Goal: Transaction & Acquisition: Obtain resource

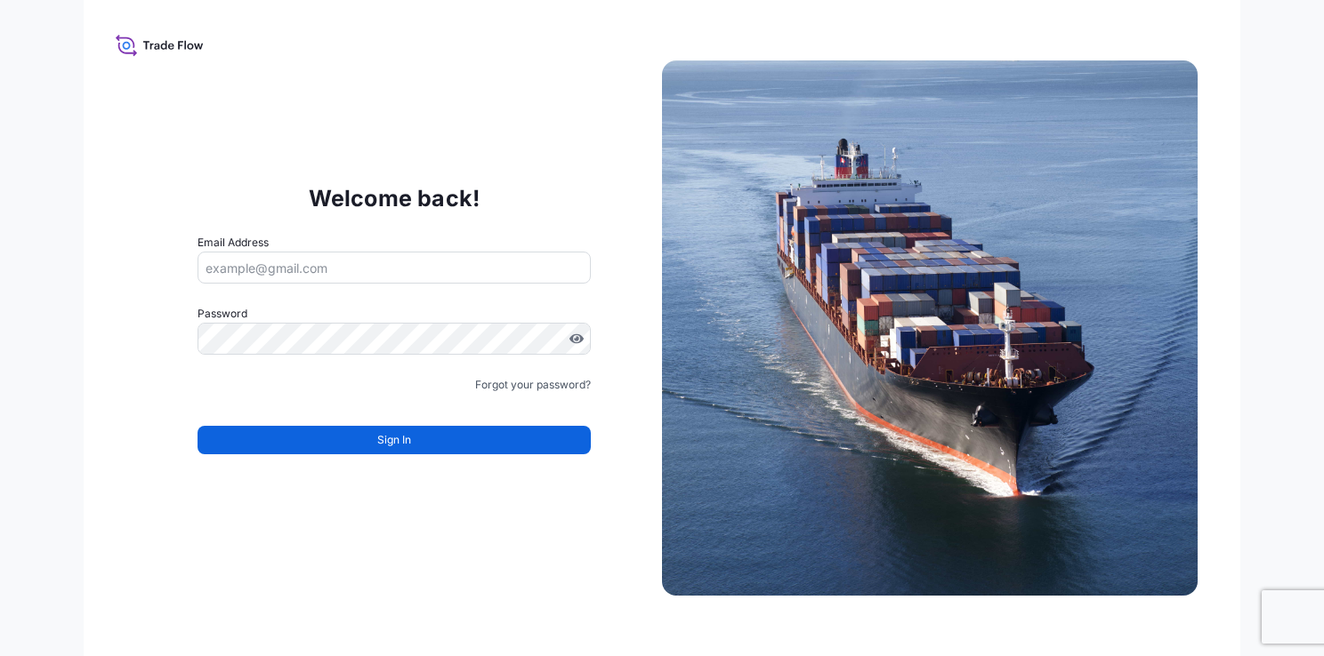
click at [310, 270] on input "Email Address" at bounding box center [393, 268] width 393 height 32
click at [349, 267] on input "Email Address" at bounding box center [393, 268] width 393 height 32
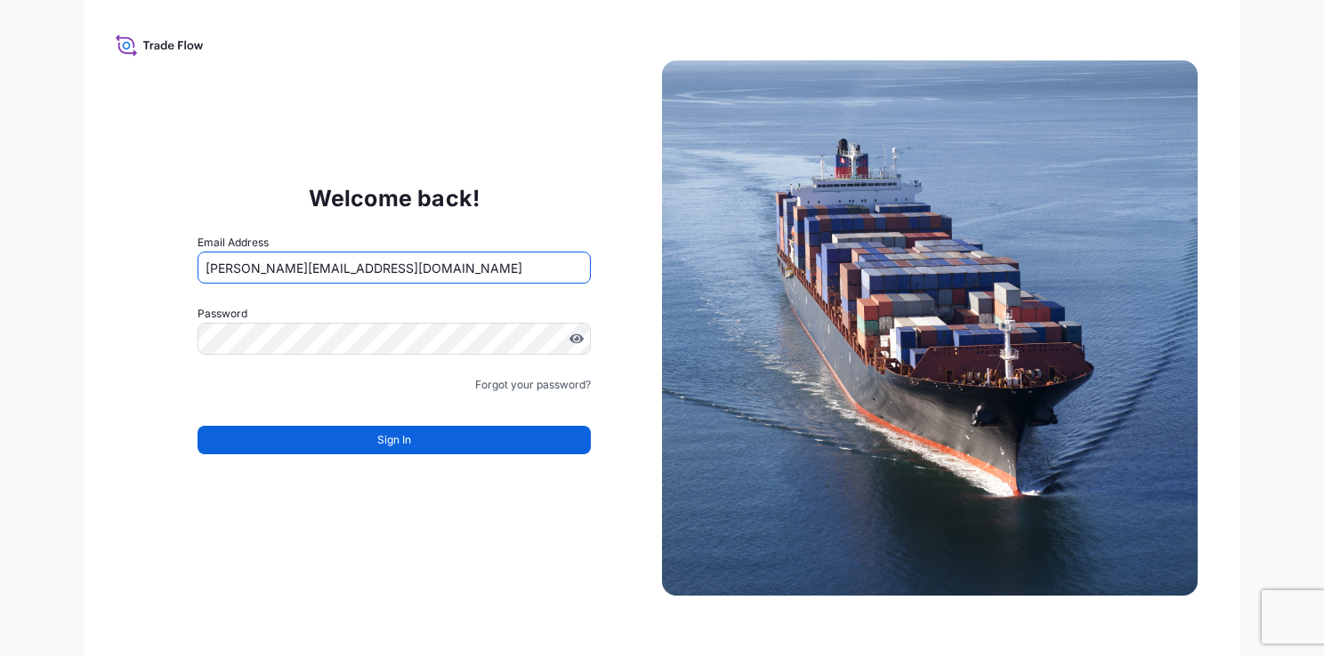
type input "[PERSON_NAME][EMAIL_ADDRESS][DOMAIN_NAME]"
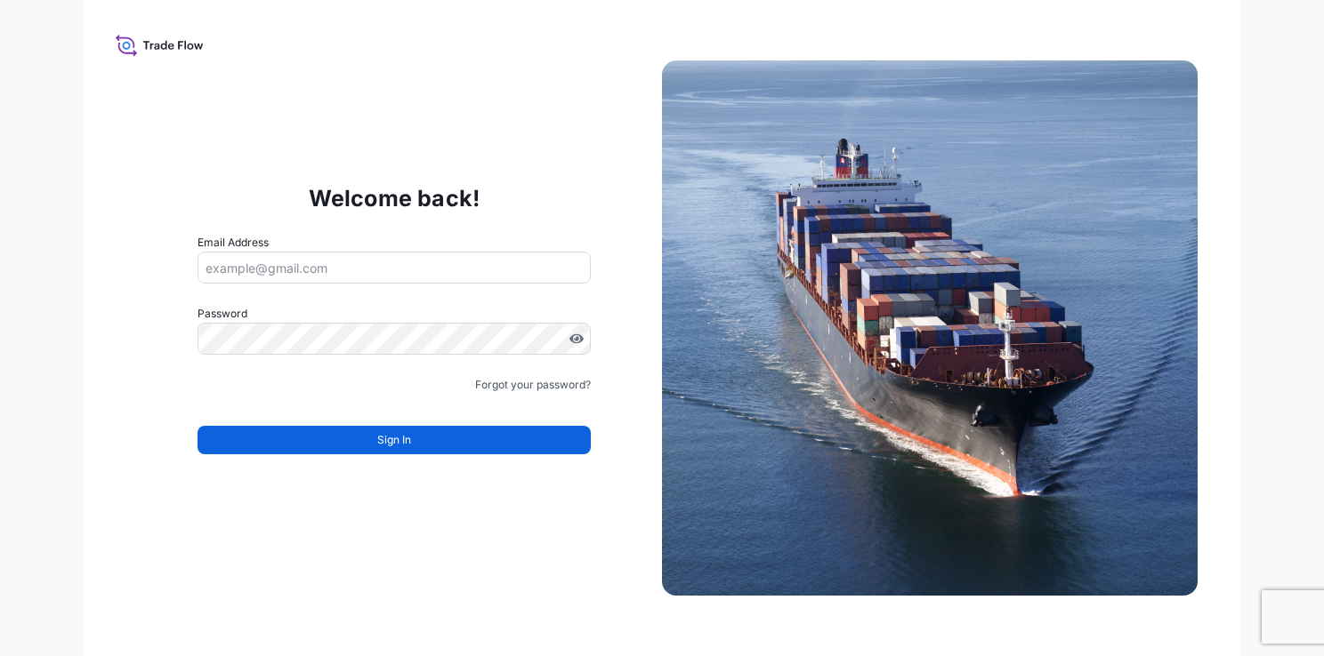
click at [366, 247] on div "Email Address" at bounding box center [393, 259] width 393 height 50
click at [349, 270] on input "Email Address" at bounding box center [393, 268] width 393 height 32
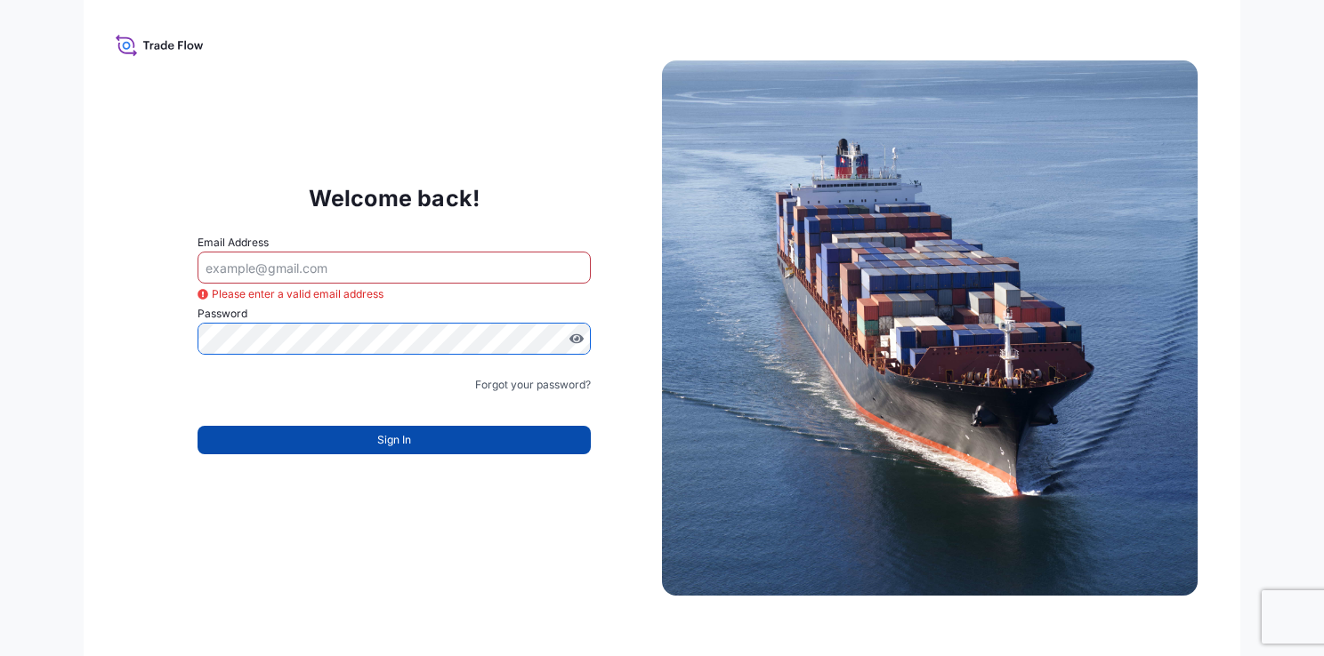
click at [417, 447] on button "Sign In" at bounding box center [393, 440] width 393 height 28
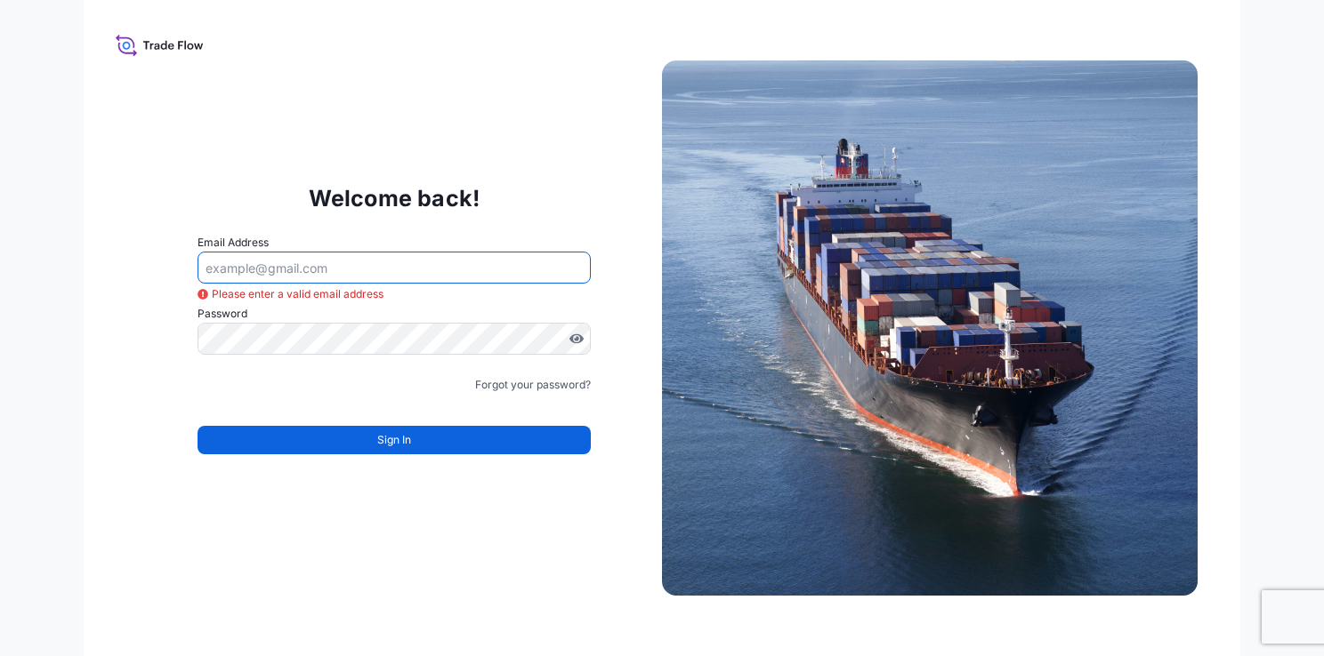
click at [294, 268] on input "Email Address" at bounding box center [393, 268] width 393 height 32
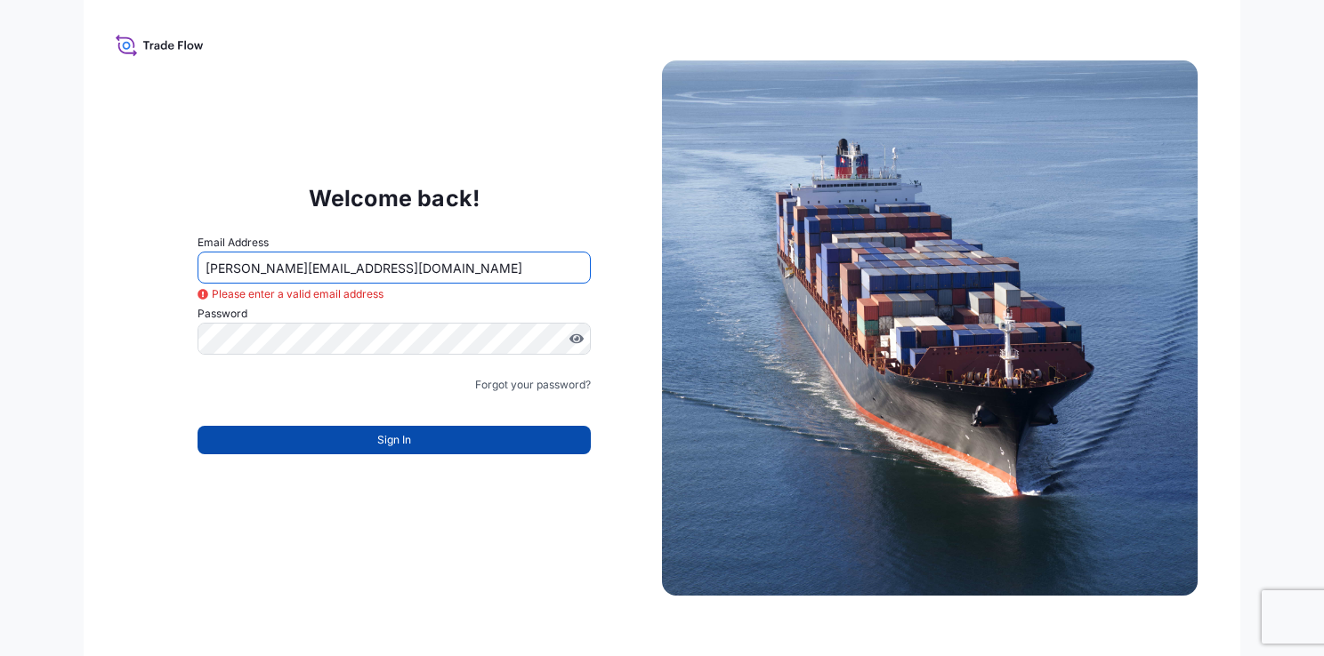
type input "[PERSON_NAME][EMAIL_ADDRESS][DOMAIN_NAME]"
click at [397, 451] on button "Sign In" at bounding box center [393, 440] width 393 height 28
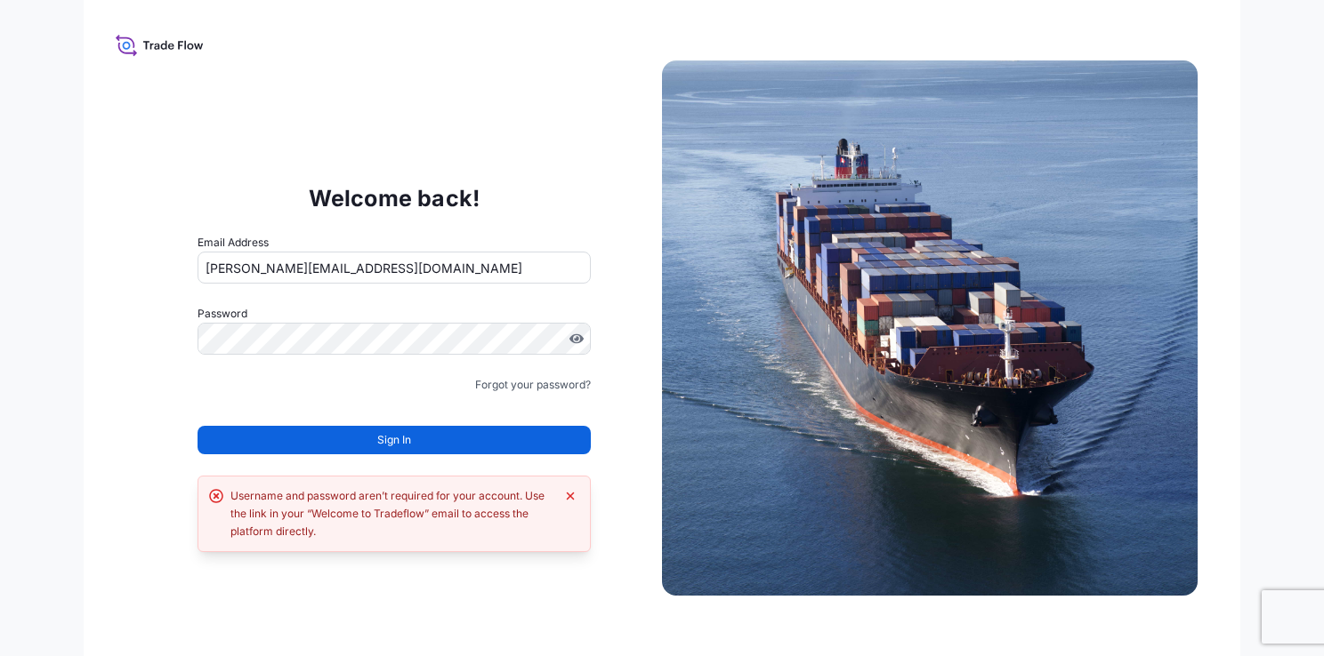
drag, startPoint x: 397, startPoint y: 451, endPoint x: 304, endPoint y: 387, distance: 112.5
click at [304, 387] on div "Forgot your password?" at bounding box center [393, 385] width 393 height 18
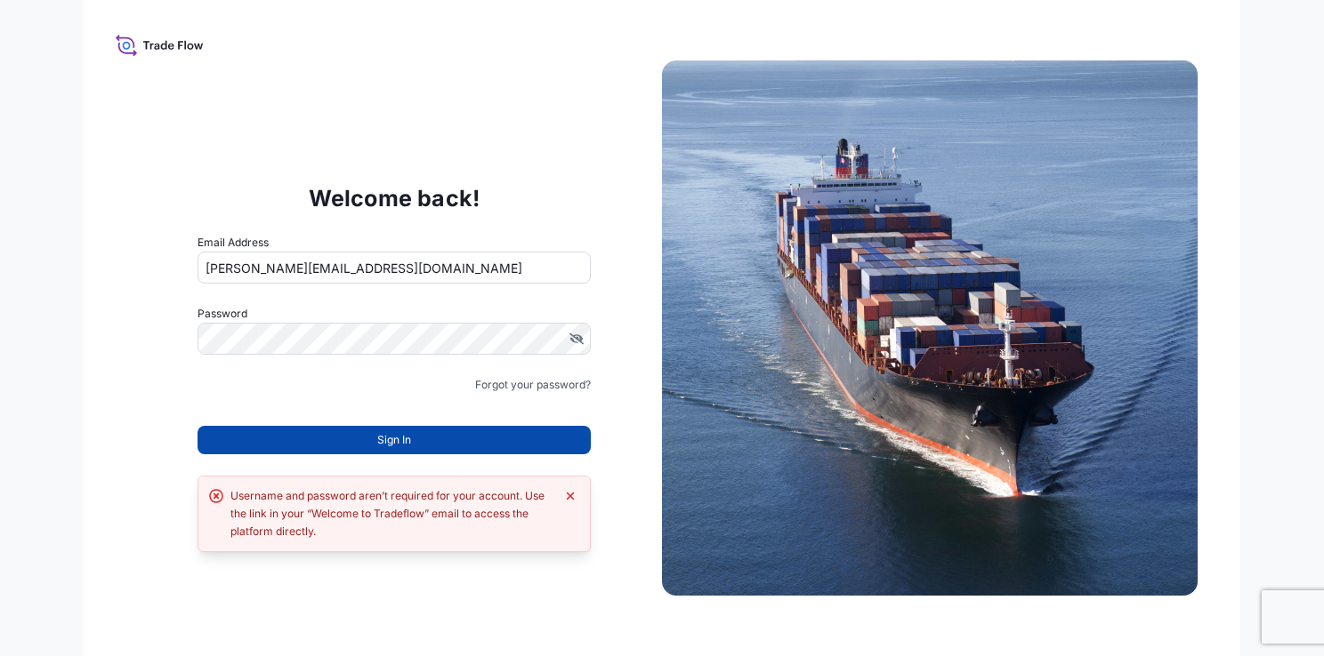
click at [410, 445] on span "Sign In" at bounding box center [394, 440] width 34 height 18
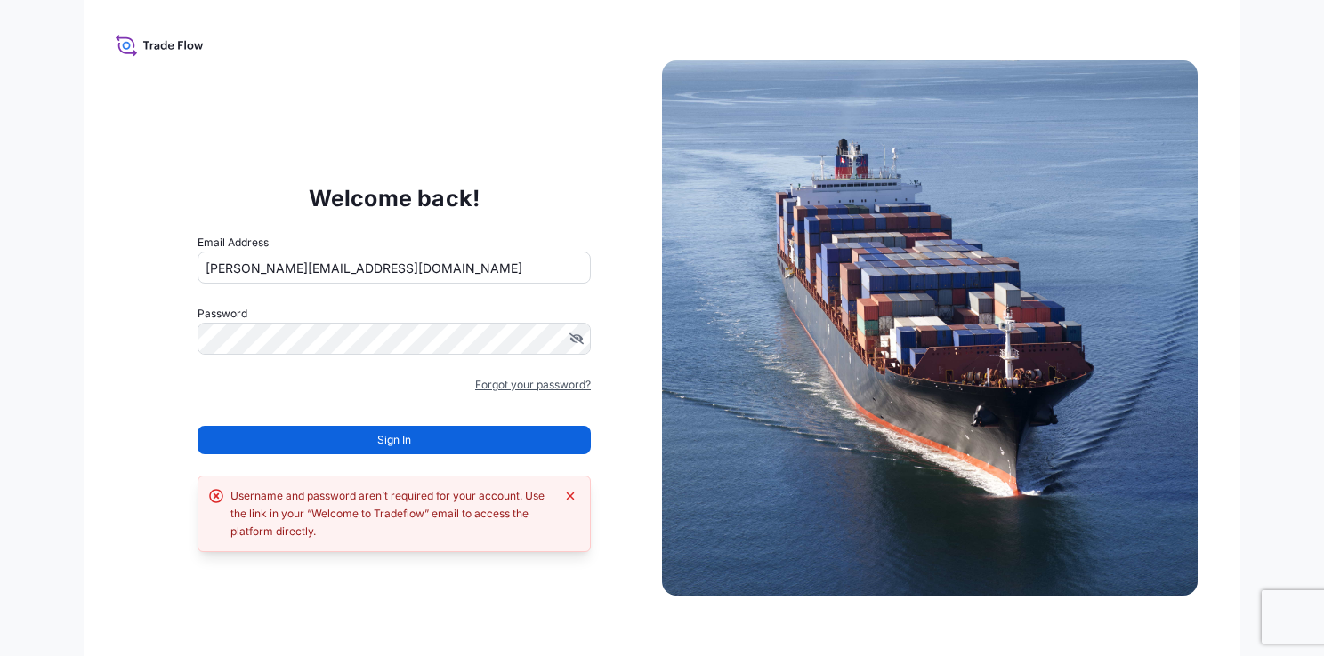
click at [558, 379] on link "Forgot your password?" at bounding box center [533, 385] width 116 height 18
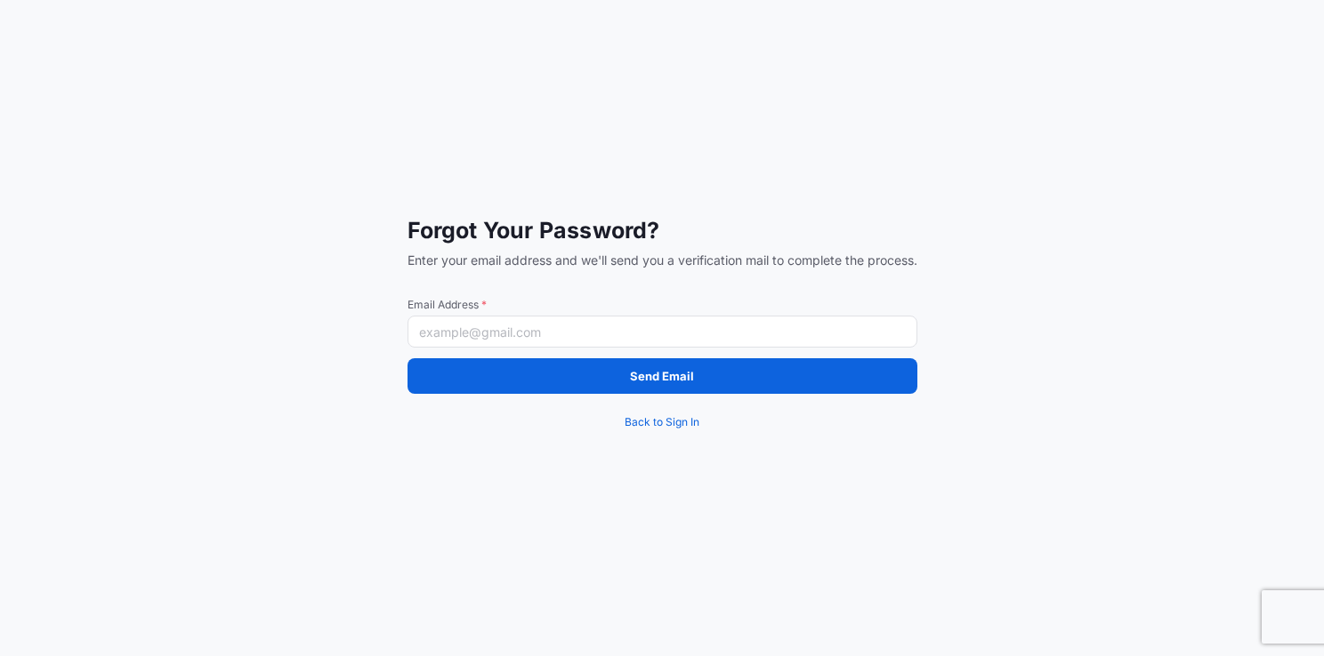
drag, startPoint x: 550, startPoint y: 334, endPoint x: 559, endPoint y: 332, distance: 9.1
click at [550, 334] on input "Email Address *" at bounding box center [662, 332] width 510 height 32
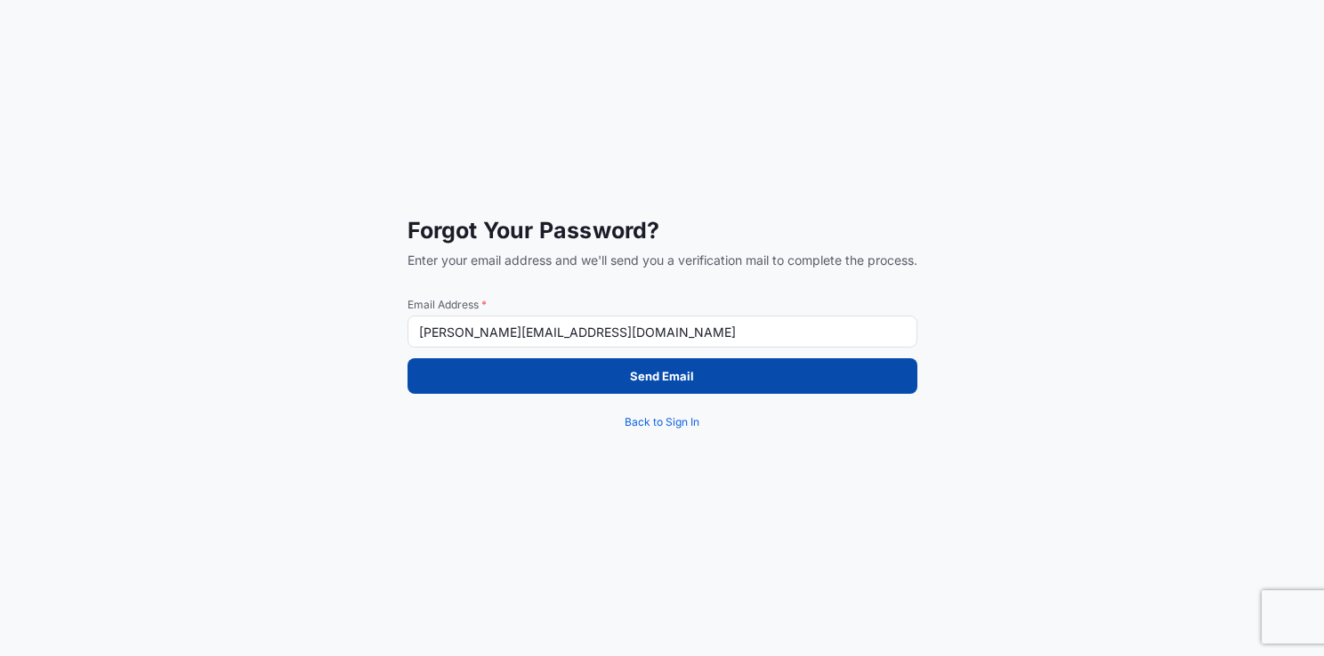
type input "[PERSON_NAME][EMAIL_ADDRESS][DOMAIN_NAME]"
click at [719, 374] on button "Send Email" at bounding box center [662, 376] width 510 height 36
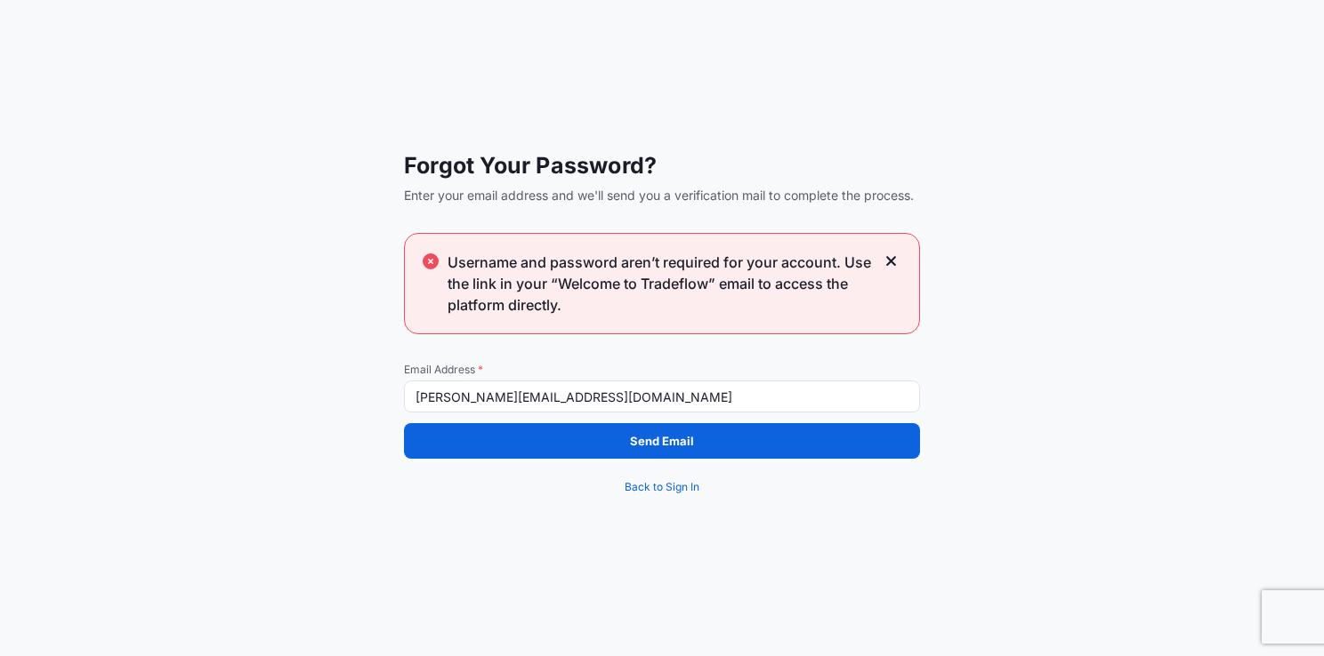
click at [494, 505] on div "Forgot Your Password? Enter your email address and we'll send you a verificatio…" at bounding box center [662, 328] width 1324 height 656
click at [596, 400] on input "[PERSON_NAME][EMAIL_ADDRESS][DOMAIN_NAME]" at bounding box center [662, 397] width 516 height 32
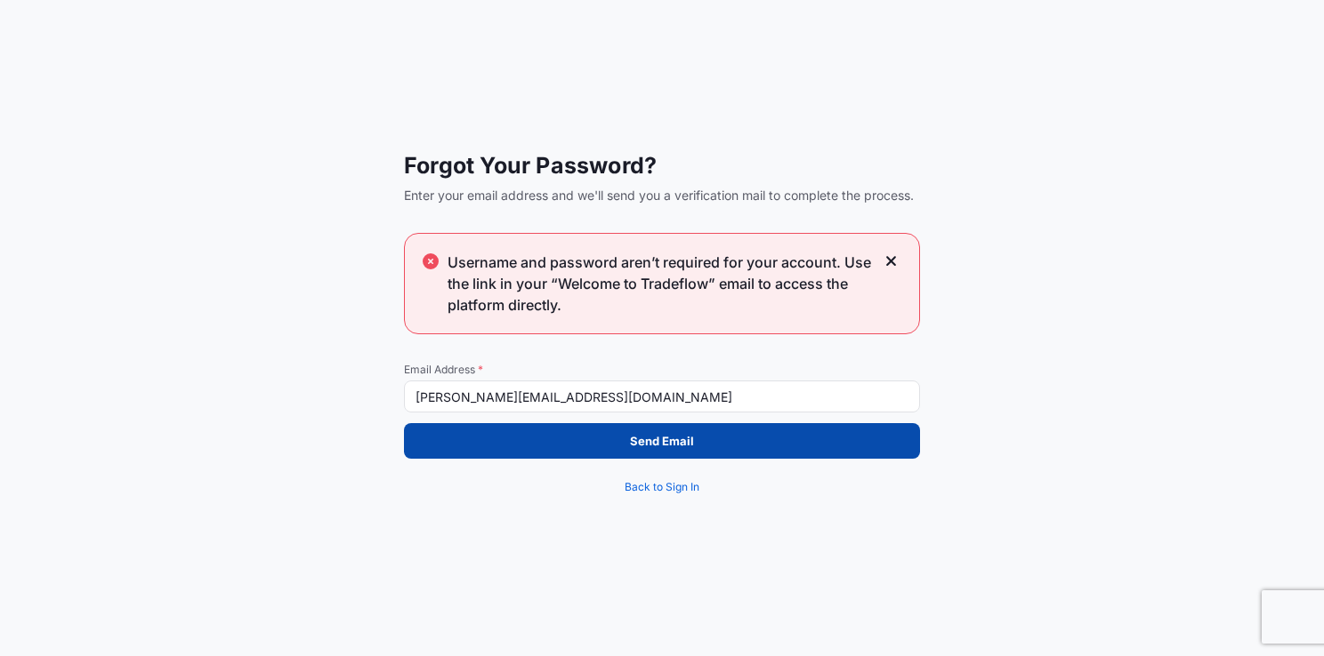
click at [656, 453] on button "Send Email" at bounding box center [662, 441] width 516 height 36
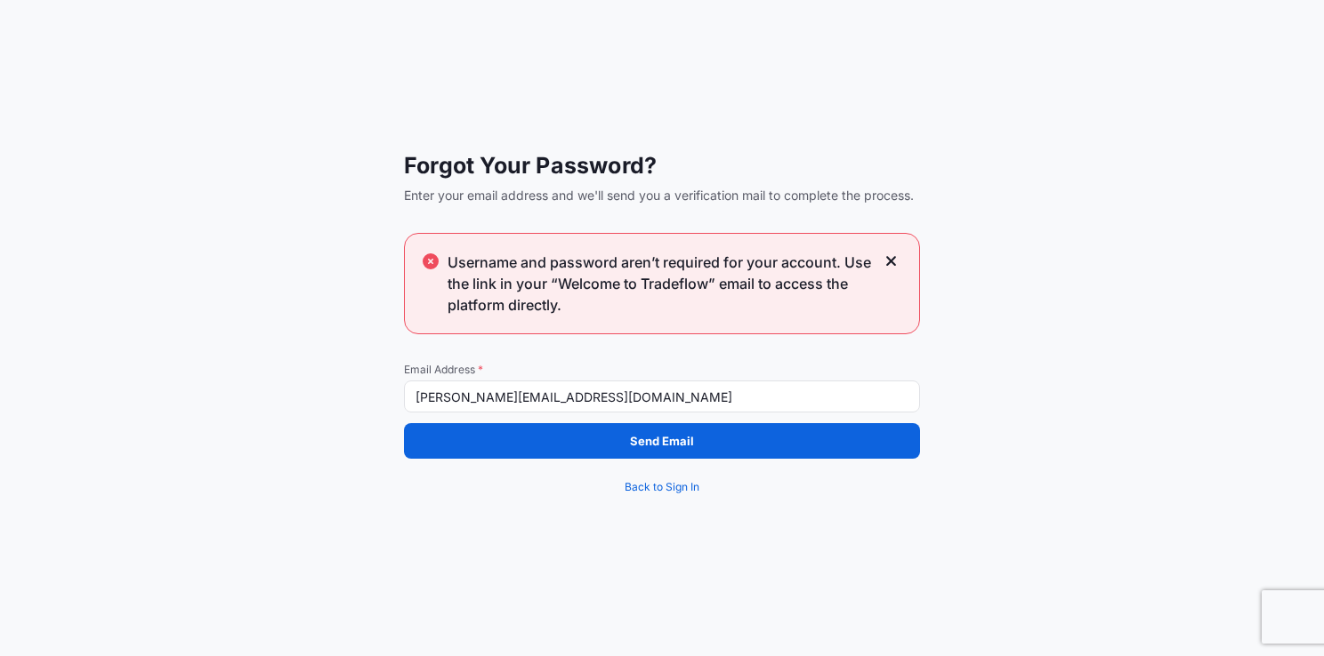
click at [894, 260] on icon at bounding box center [891, 262] width 12 height 16
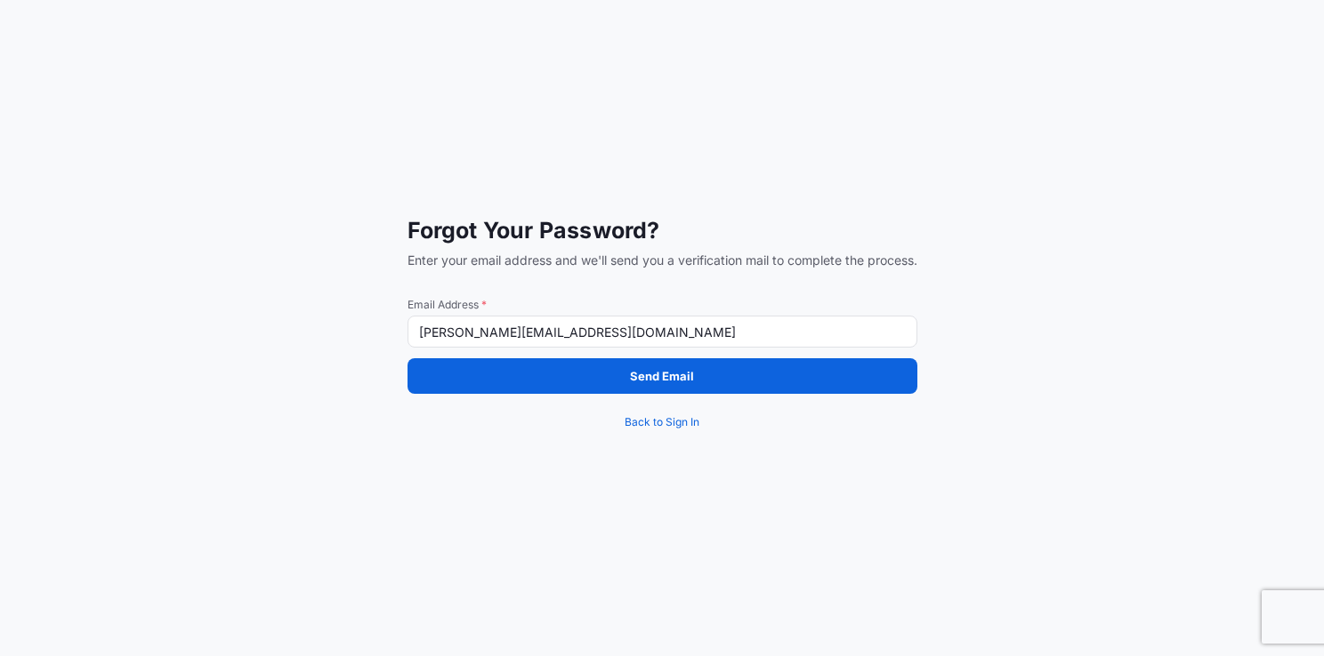
click at [675, 331] on input "[PERSON_NAME][EMAIL_ADDRESS][DOMAIN_NAME]" at bounding box center [662, 332] width 510 height 32
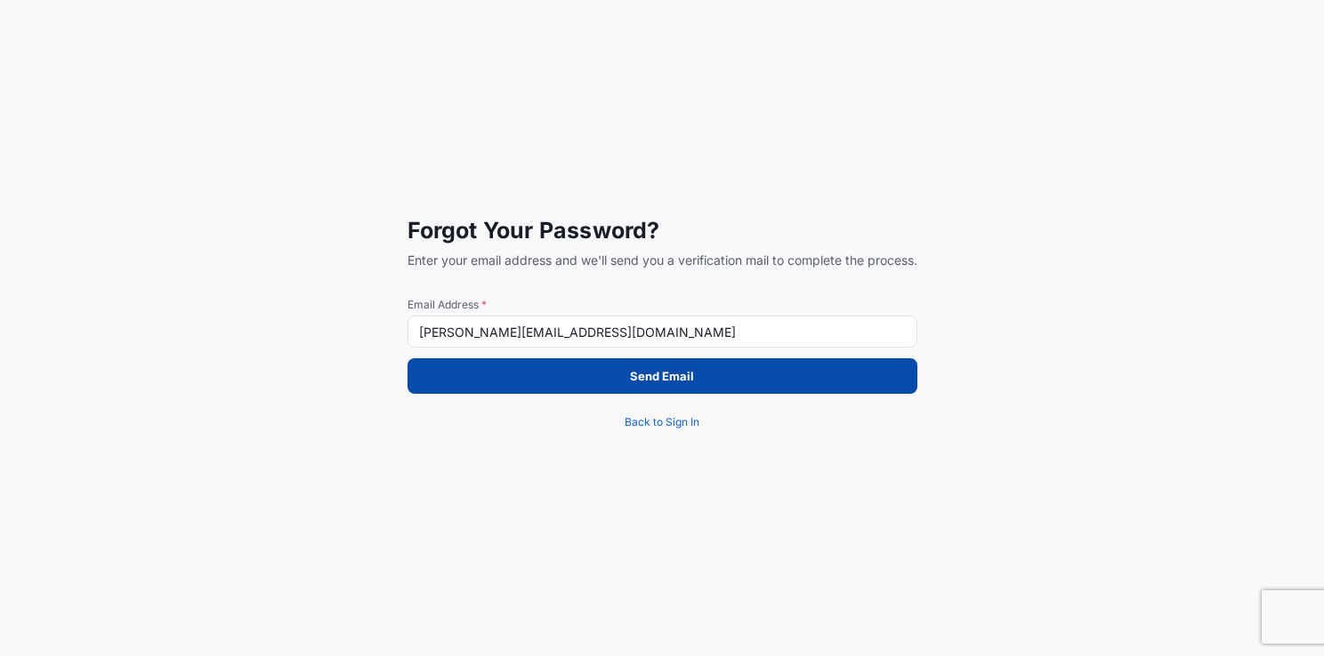
click at [658, 366] on button "Send Email" at bounding box center [662, 376] width 510 height 36
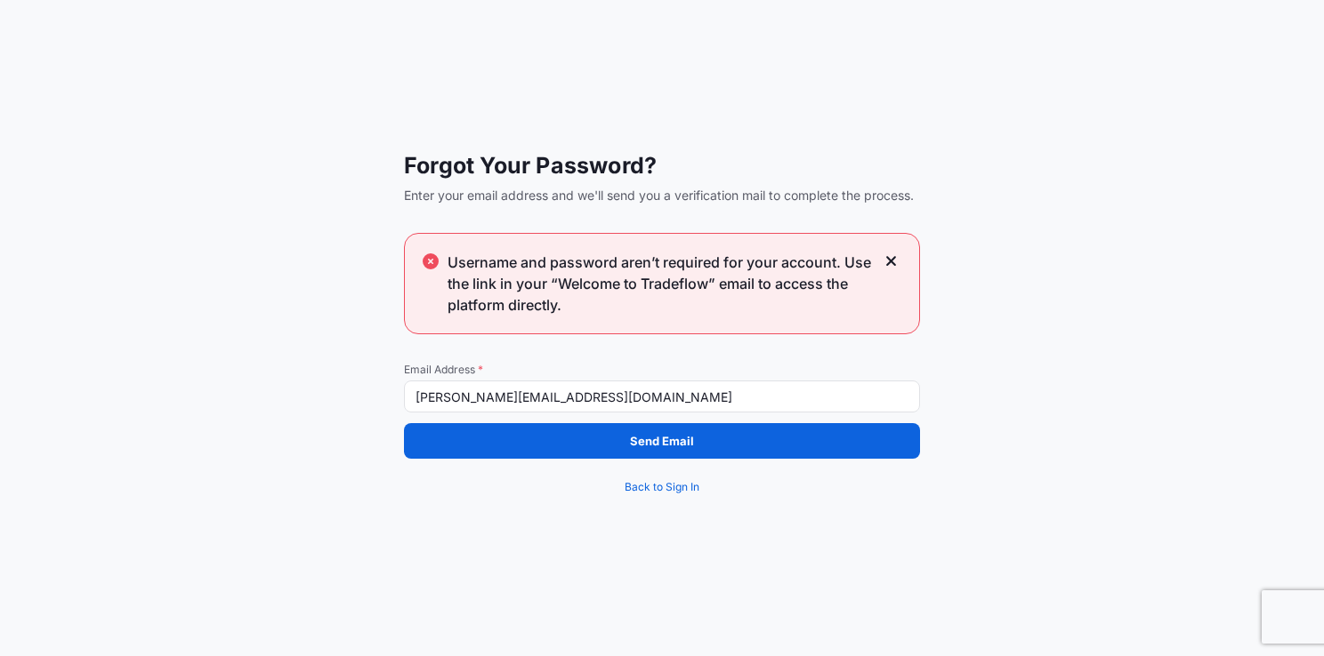
click at [593, 288] on span "Username and password aren’t required for your account. Use the link in your “W…" at bounding box center [660, 284] width 427 height 64
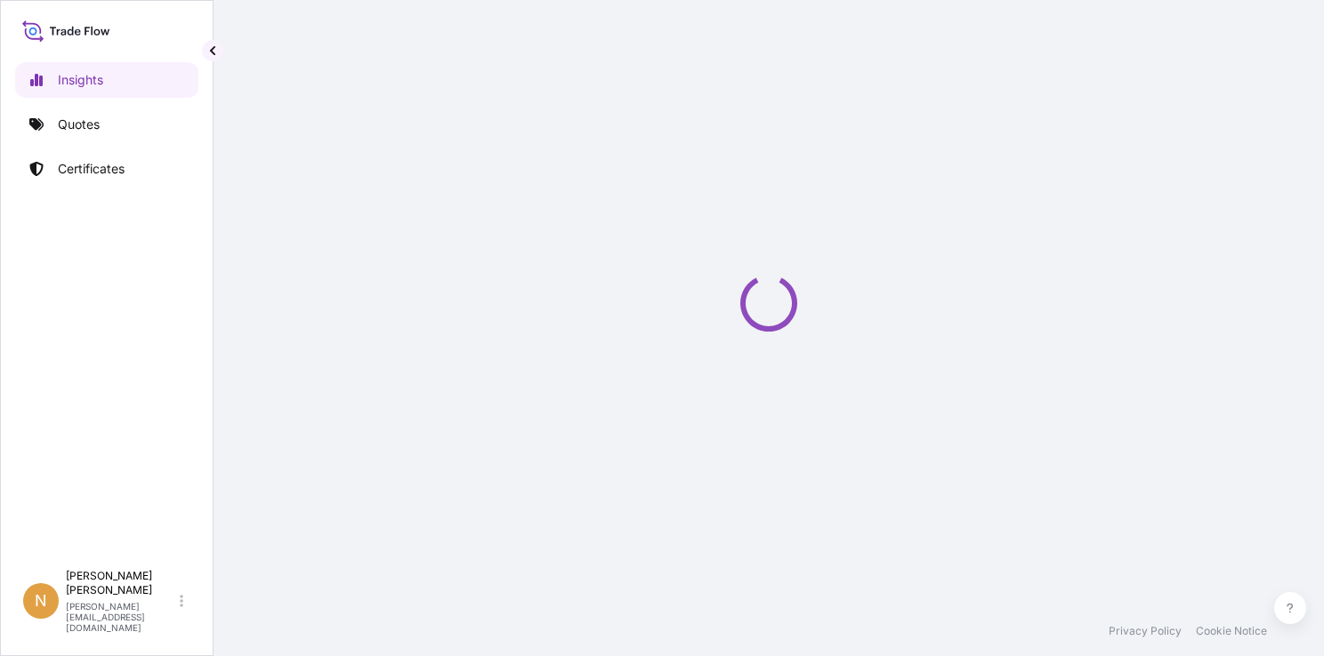
select select "2025"
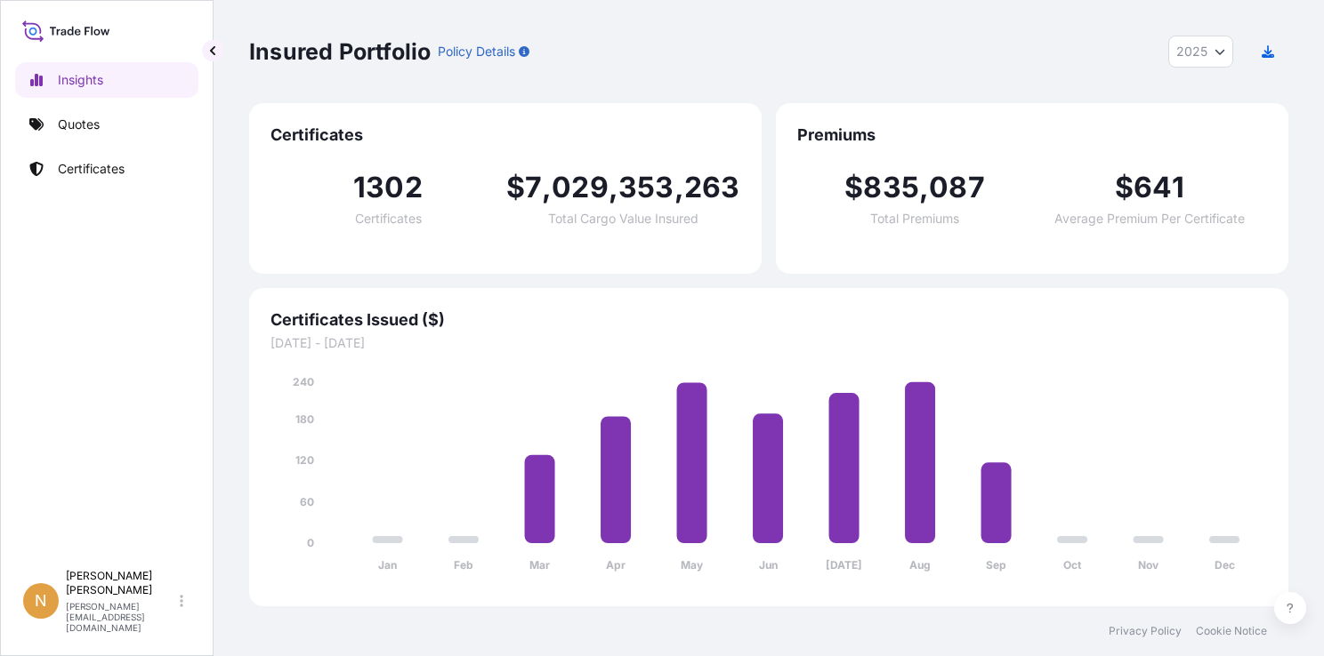
click at [129, 116] on link "Quotes" at bounding box center [106, 125] width 183 height 36
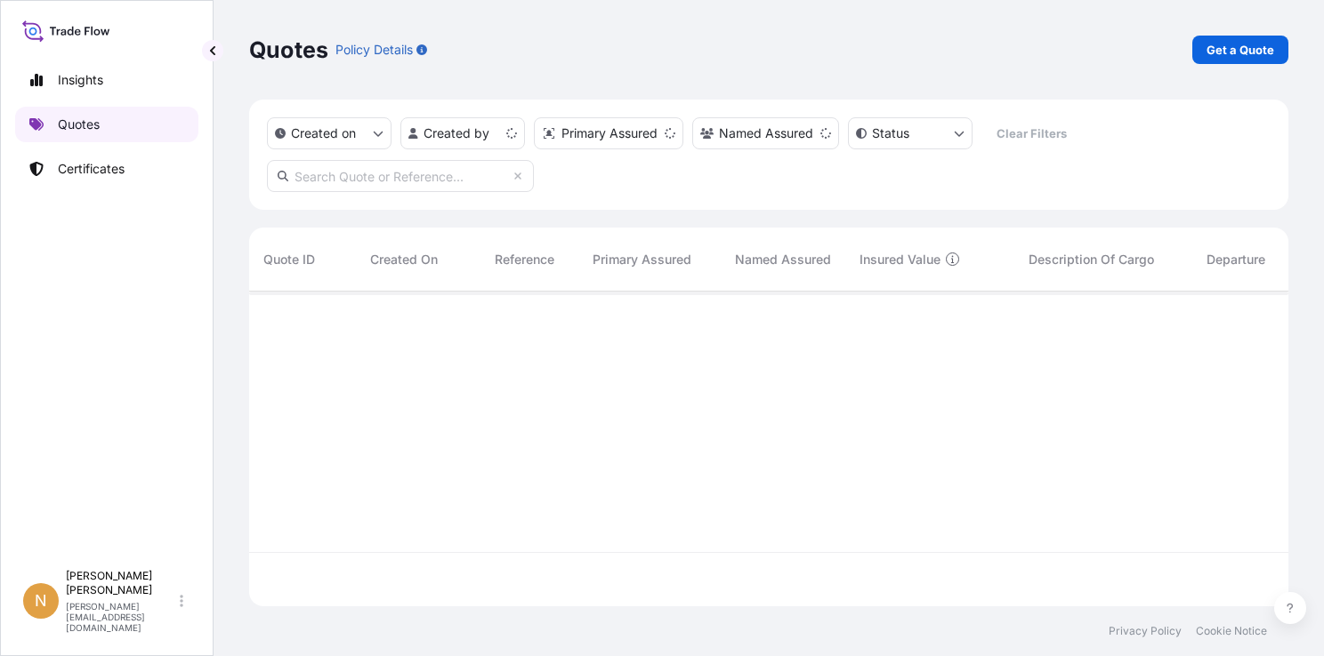
scroll to position [311, 1025]
click at [1238, 58] on p "Get a Quote" at bounding box center [1240, 50] width 68 height 18
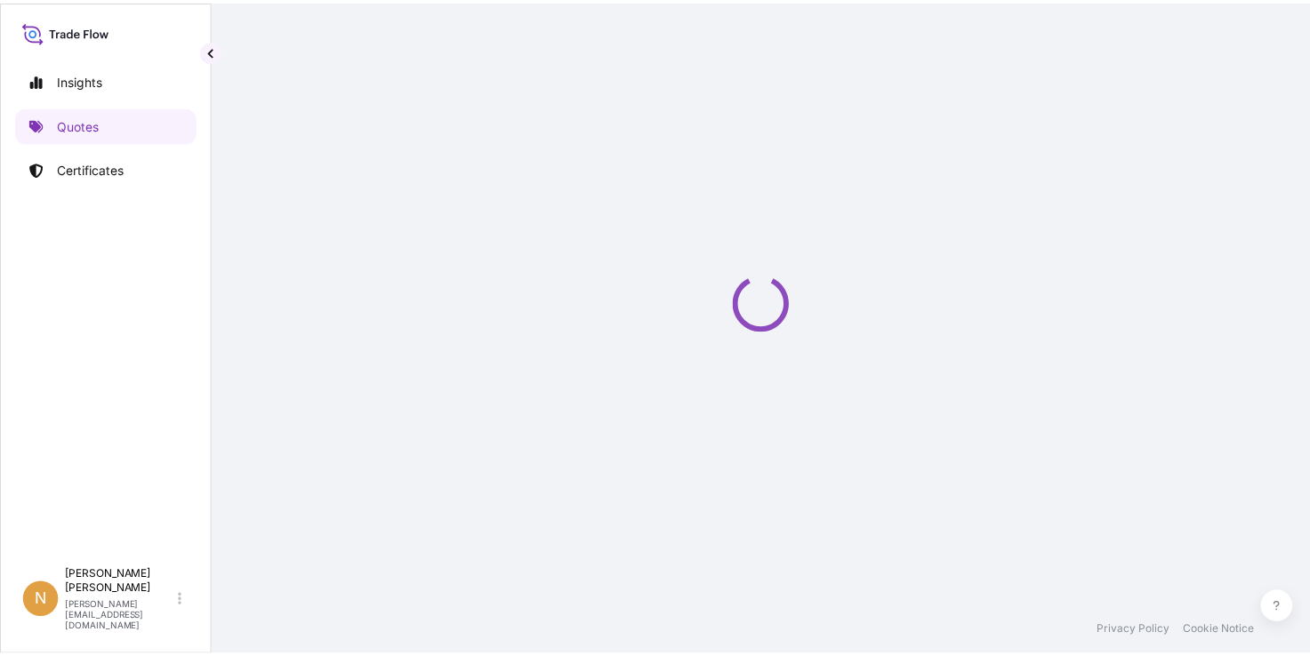
scroll to position [4, 0]
select select "Sea"
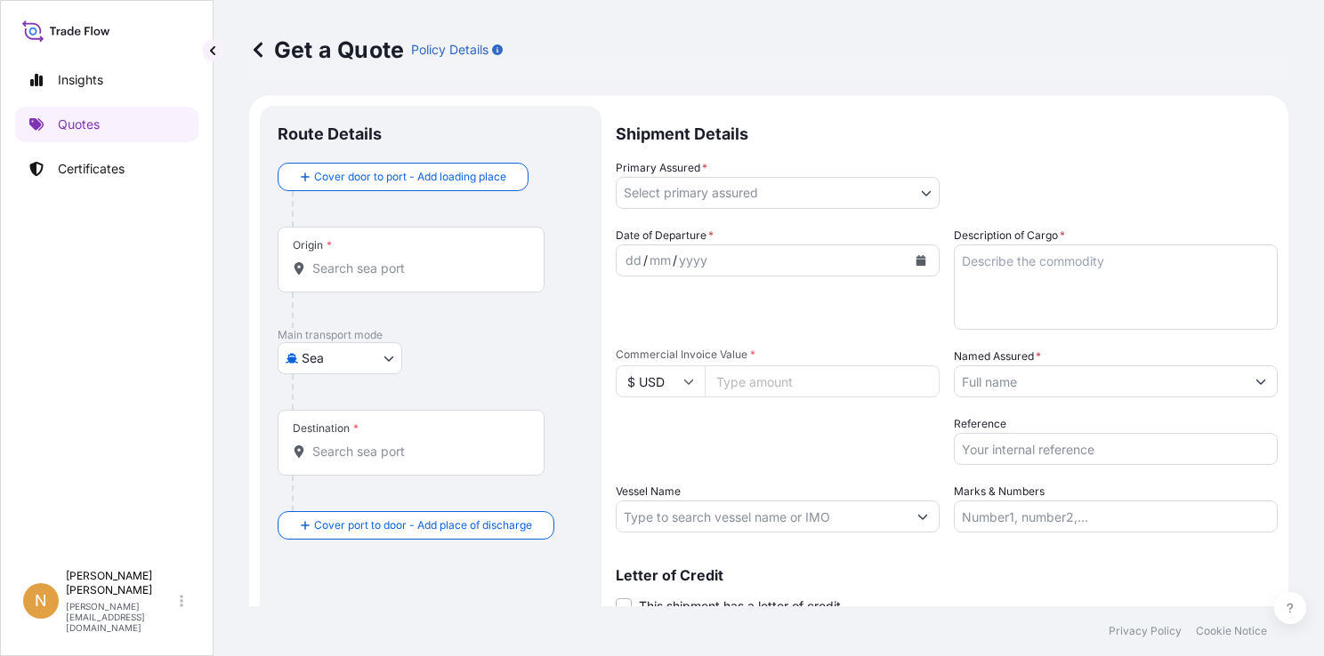
click at [414, 272] on input "Origin *" at bounding box center [417, 269] width 210 height 18
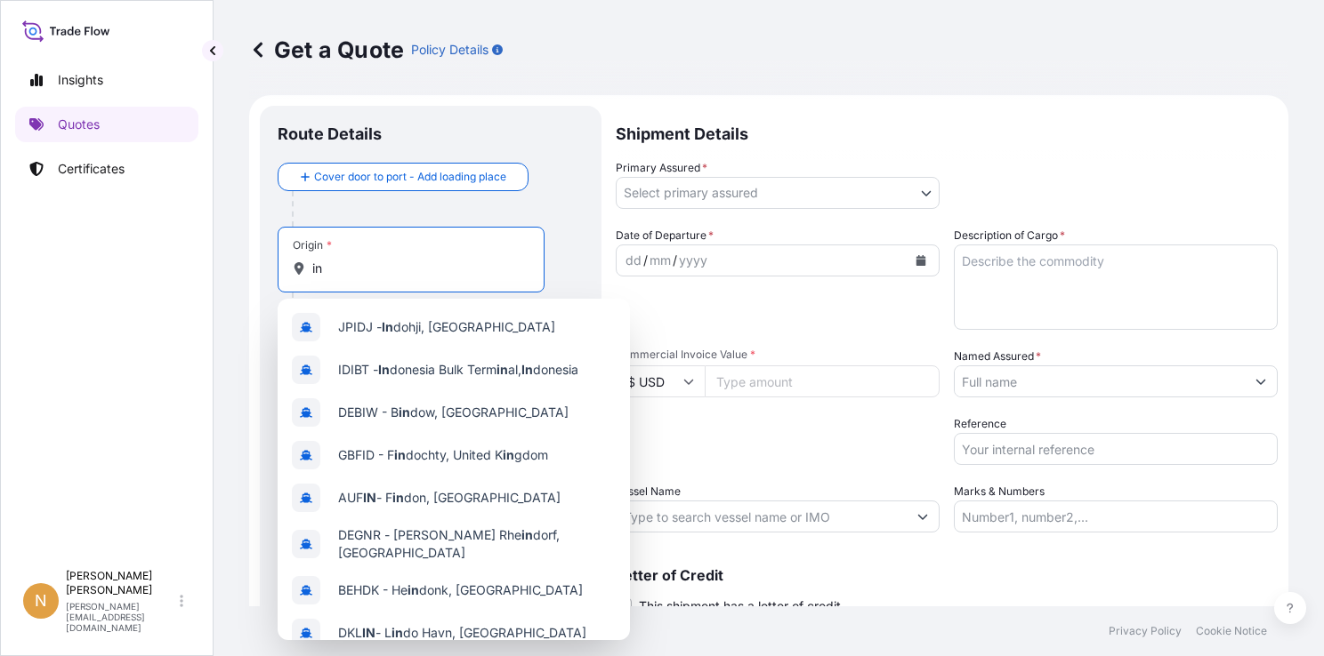
type input "i"
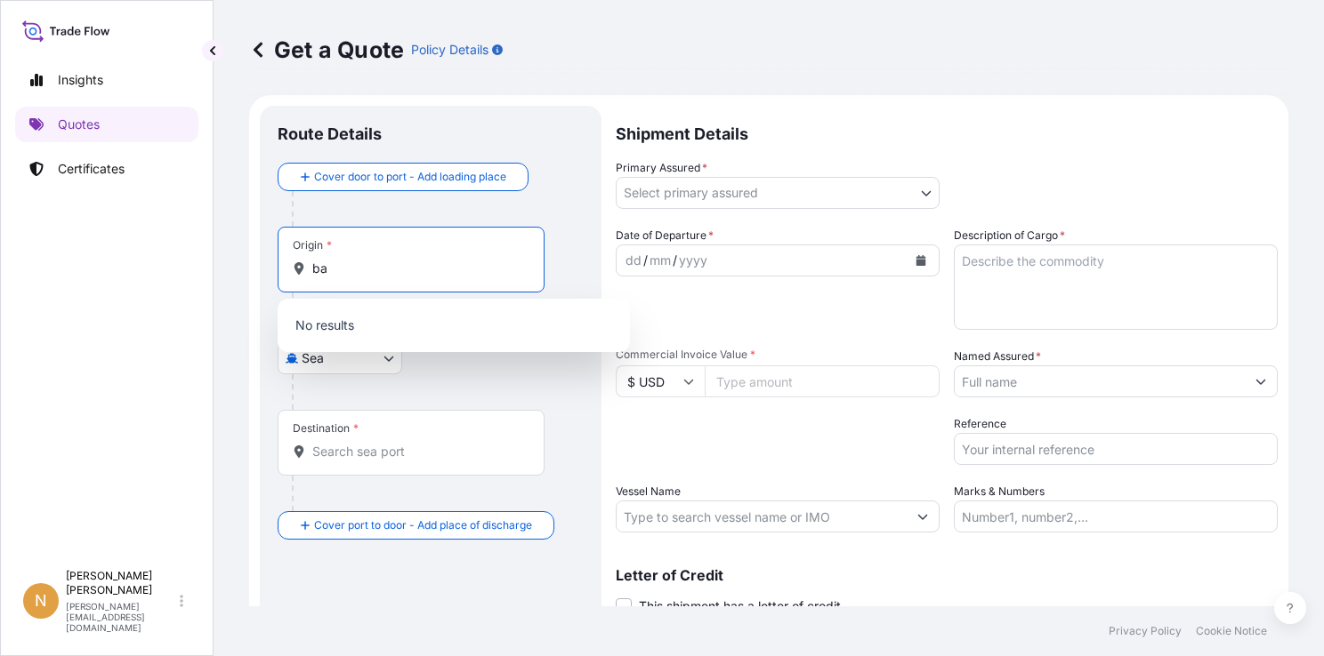
type input "b"
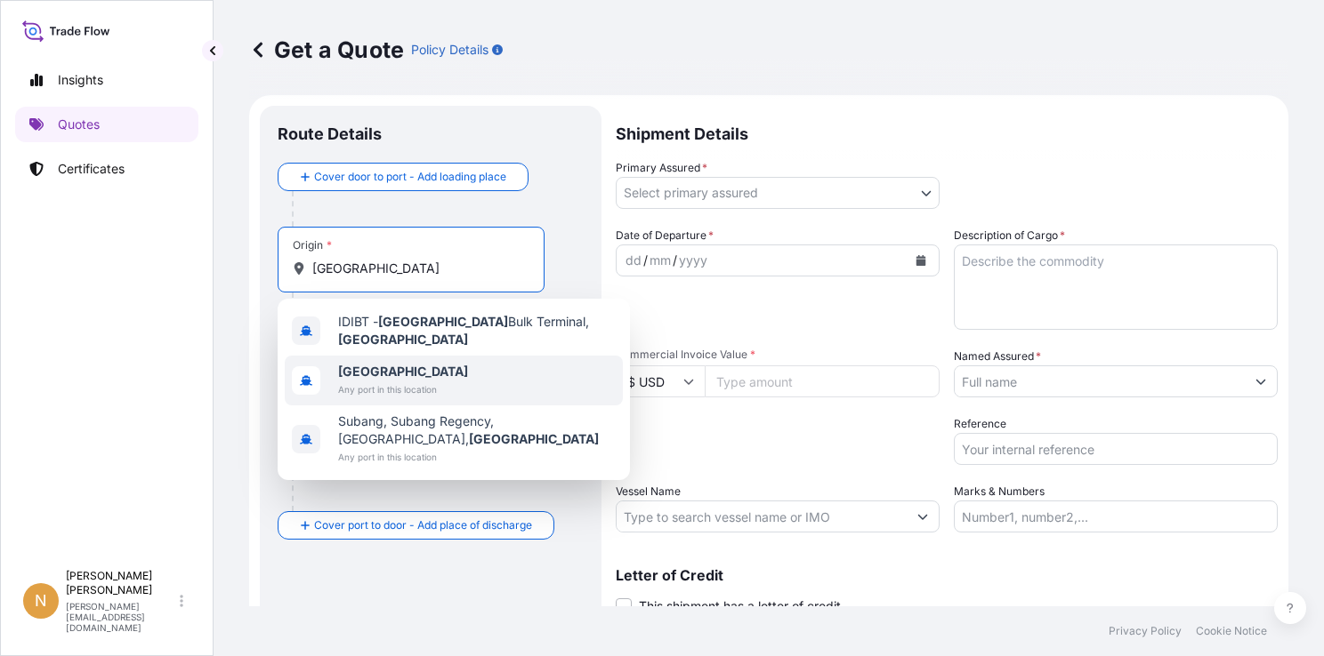
click at [441, 368] on div "[GEOGRAPHIC_DATA] Any port in this location" at bounding box center [454, 381] width 338 height 50
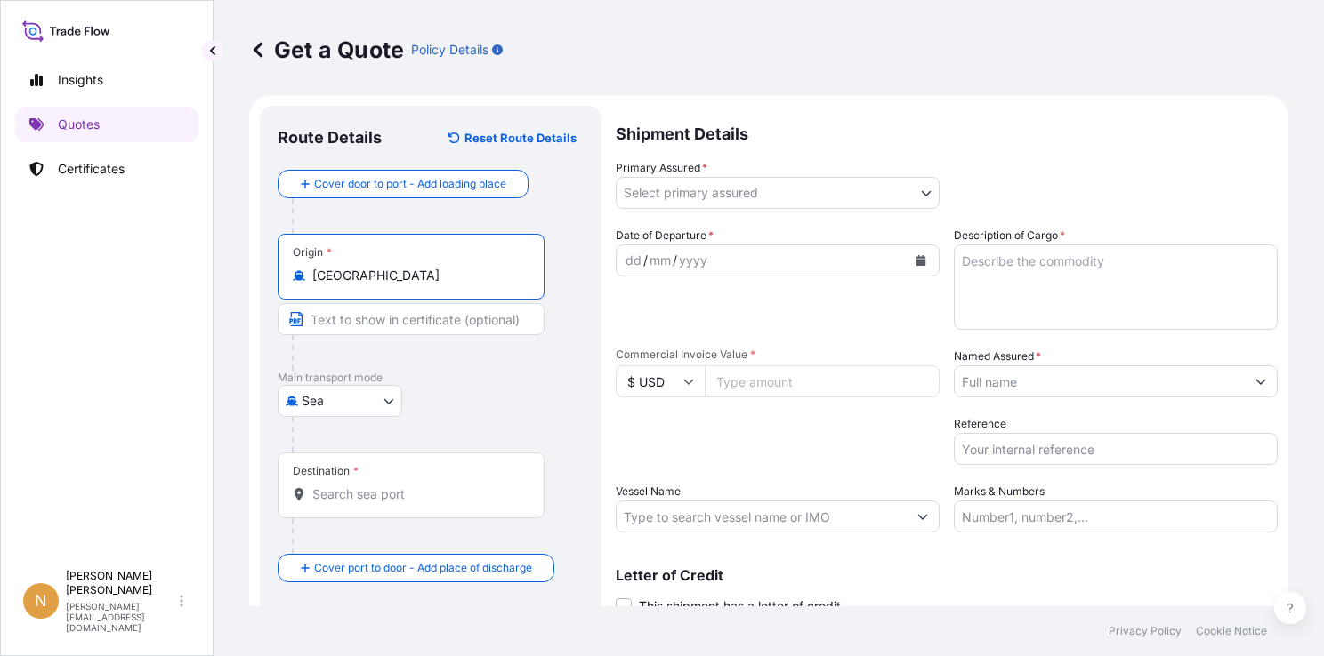
type input "[GEOGRAPHIC_DATA]"
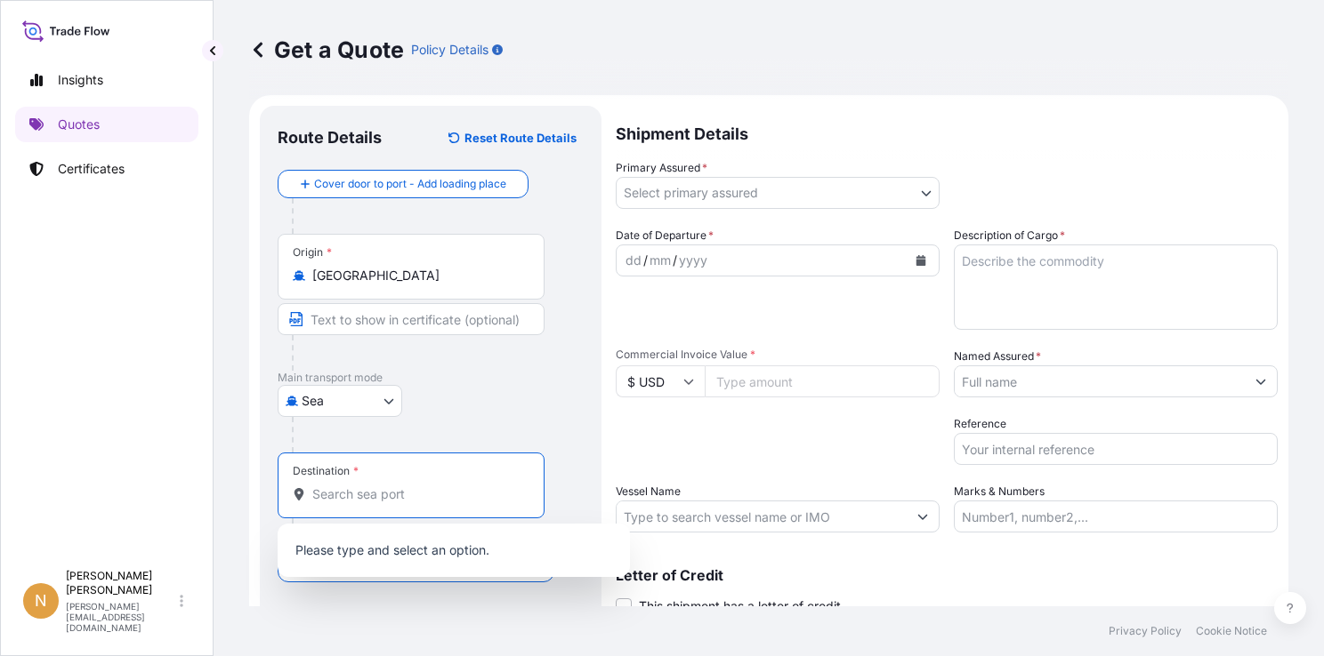
click at [373, 501] on input "Destination *" at bounding box center [417, 495] width 210 height 18
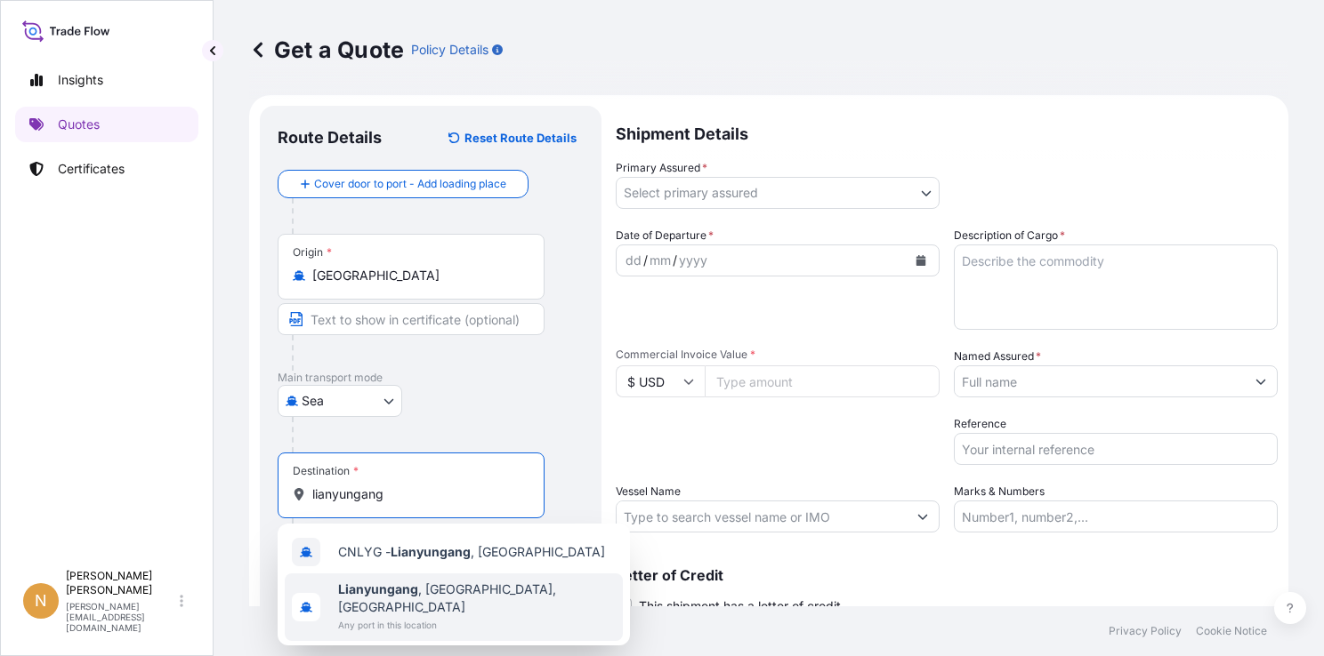
click at [503, 616] on span "Any port in this location" at bounding box center [477, 625] width 278 height 18
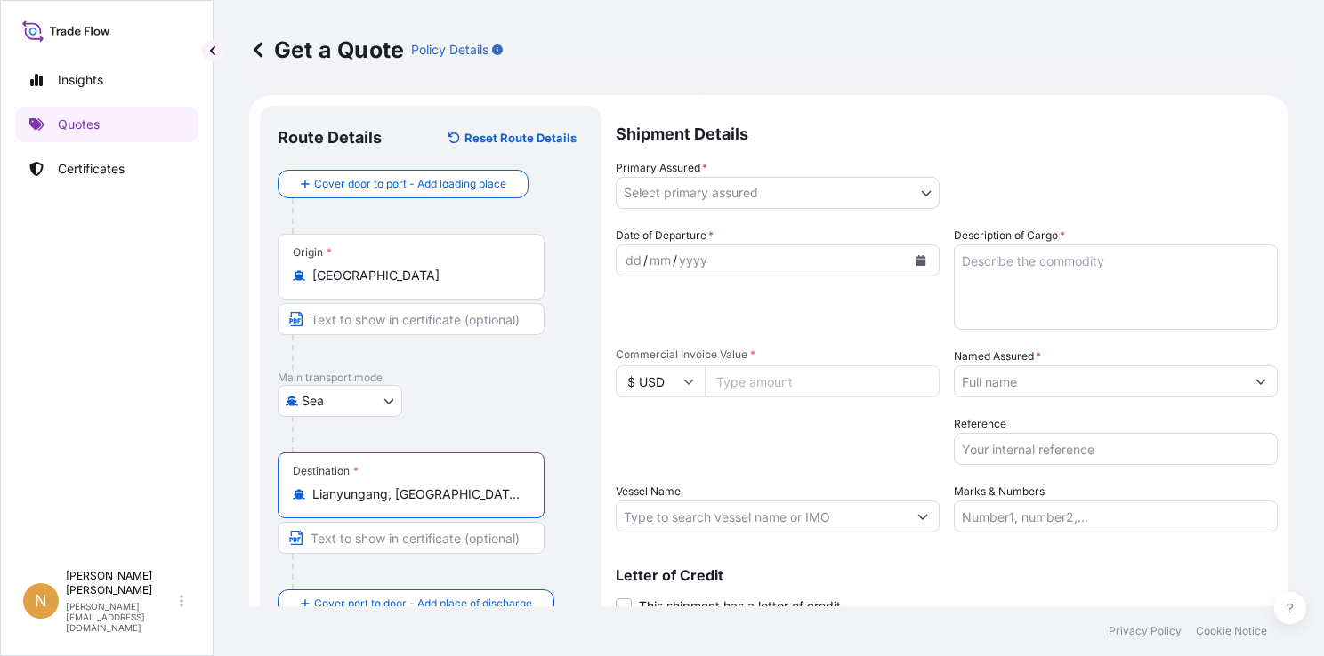
type input "Lianyungang, [GEOGRAPHIC_DATA], [GEOGRAPHIC_DATA]"
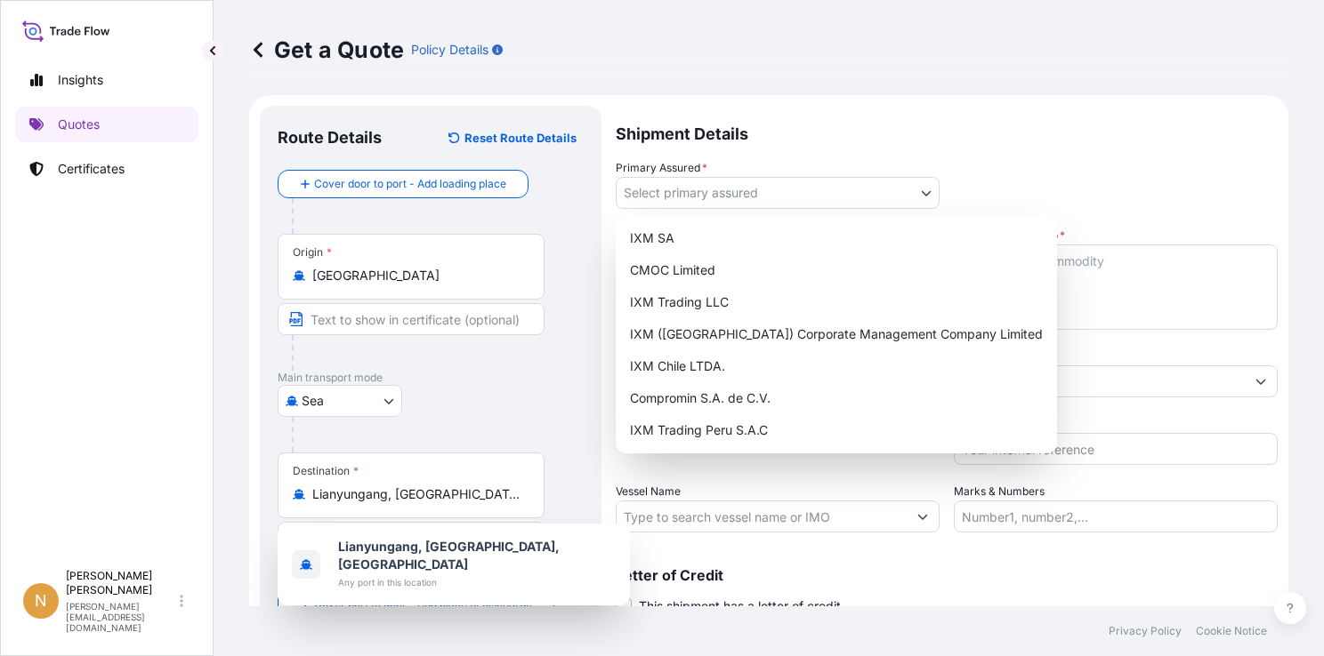
click at [726, 198] on body "1 option available. Insights Quotes Certificates N [PERSON_NAME] [PERSON_NAME][…" at bounding box center [662, 328] width 1324 height 656
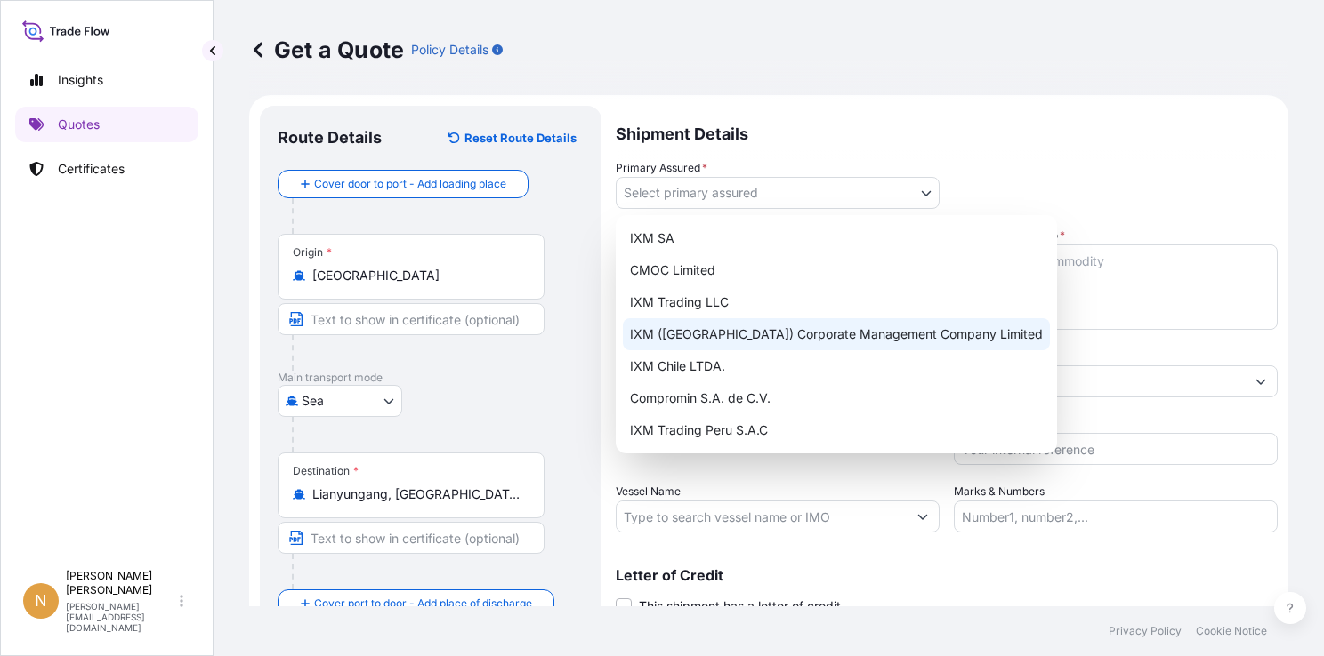
click at [877, 333] on div "IXM ([GEOGRAPHIC_DATA]) Corporate Management Company Limited" at bounding box center [836, 334] width 427 height 32
select select "31850"
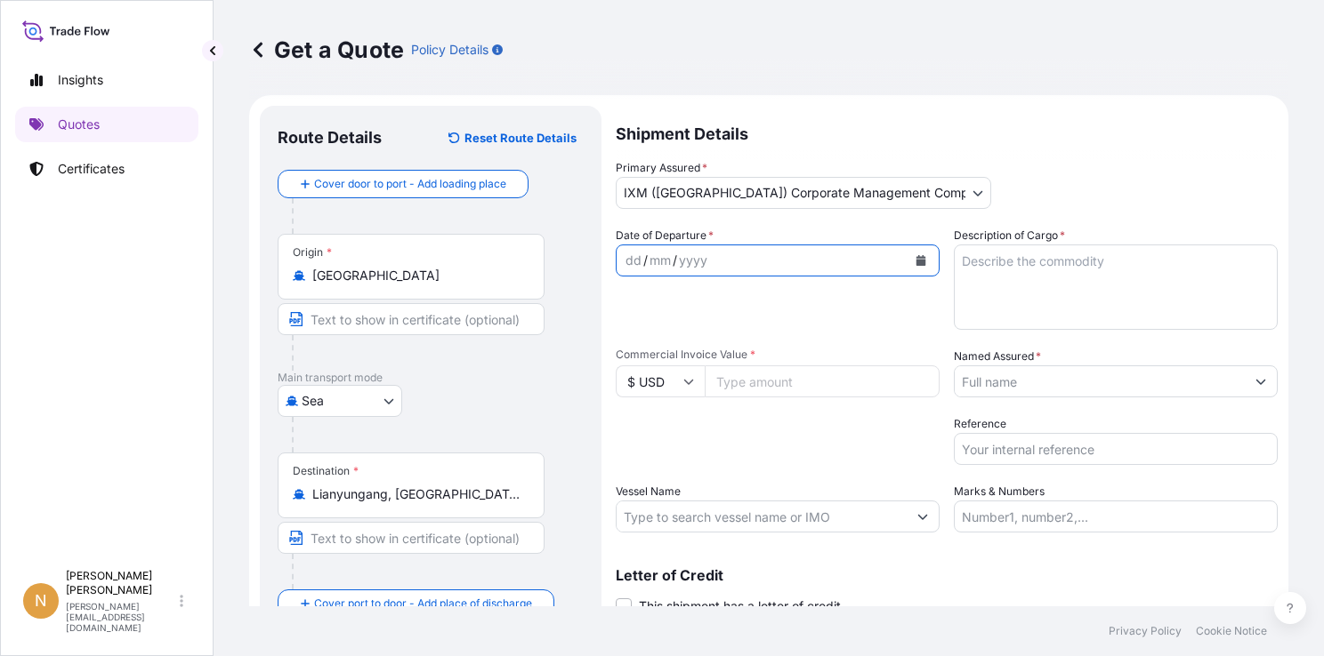
click at [922, 255] on button "Calendar" at bounding box center [920, 260] width 28 height 28
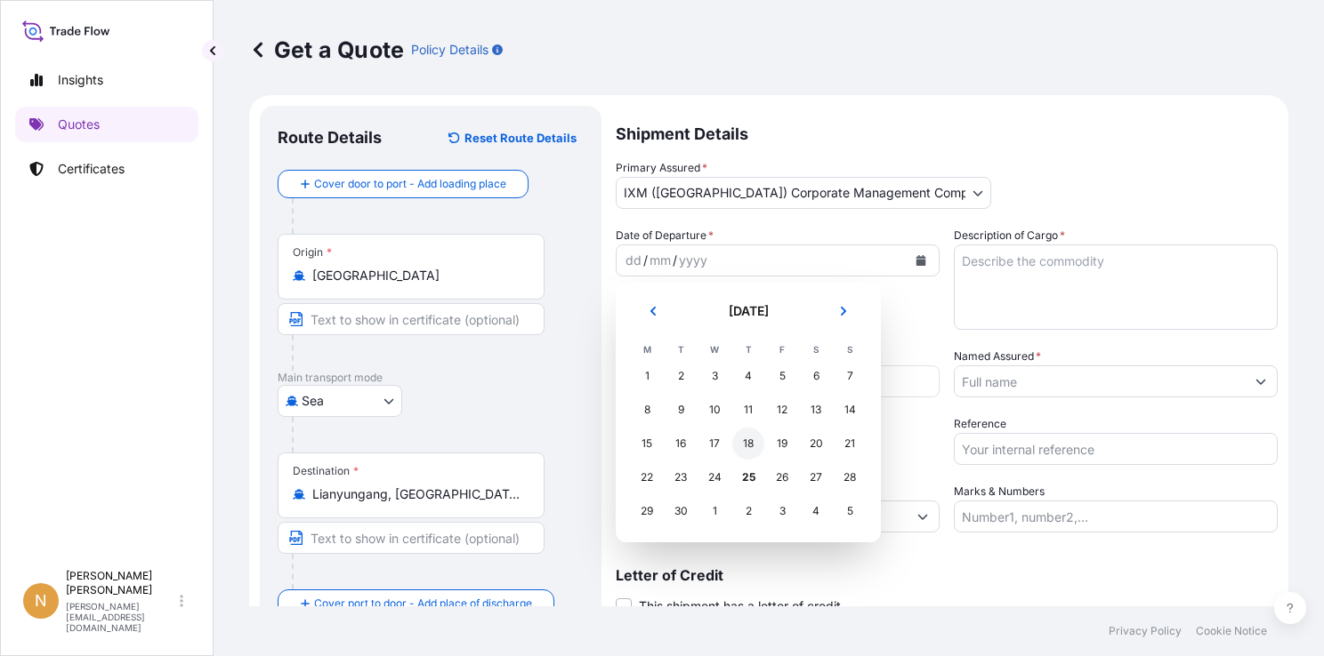
click at [746, 443] on div "18" at bounding box center [748, 444] width 32 height 32
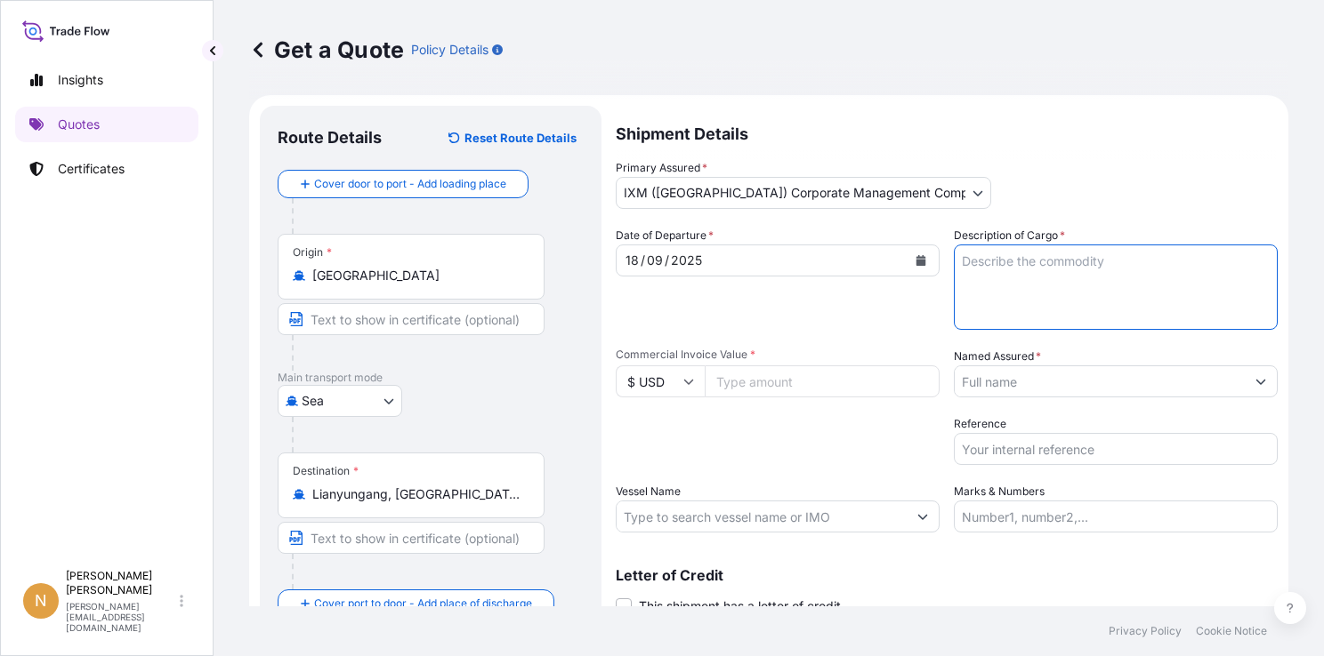
click at [1035, 282] on textarea "Description of Cargo *" at bounding box center [1116, 287] width 324 height 85
click at [1012, 277] on textarea "Description of Cargo *" at bounding box center [1116, 287] width 324 height 85
paste textarea "MIXED HYDROXIDE PRECIPITATE (MHP)"
type textarea "MIXED HYDROXIDE PRECIPITATE (MHP)"
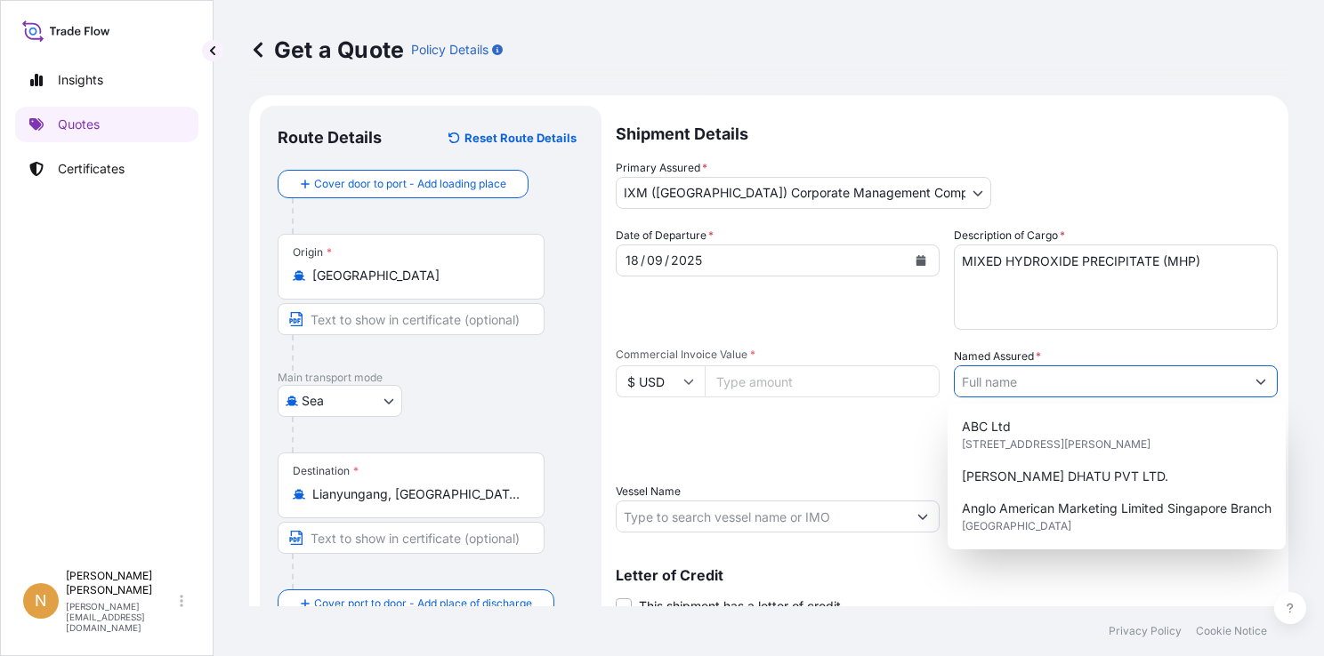
click at [1012, 382] on input "Named Assured *" at bounding box center [1099, 382] width 290 height 32
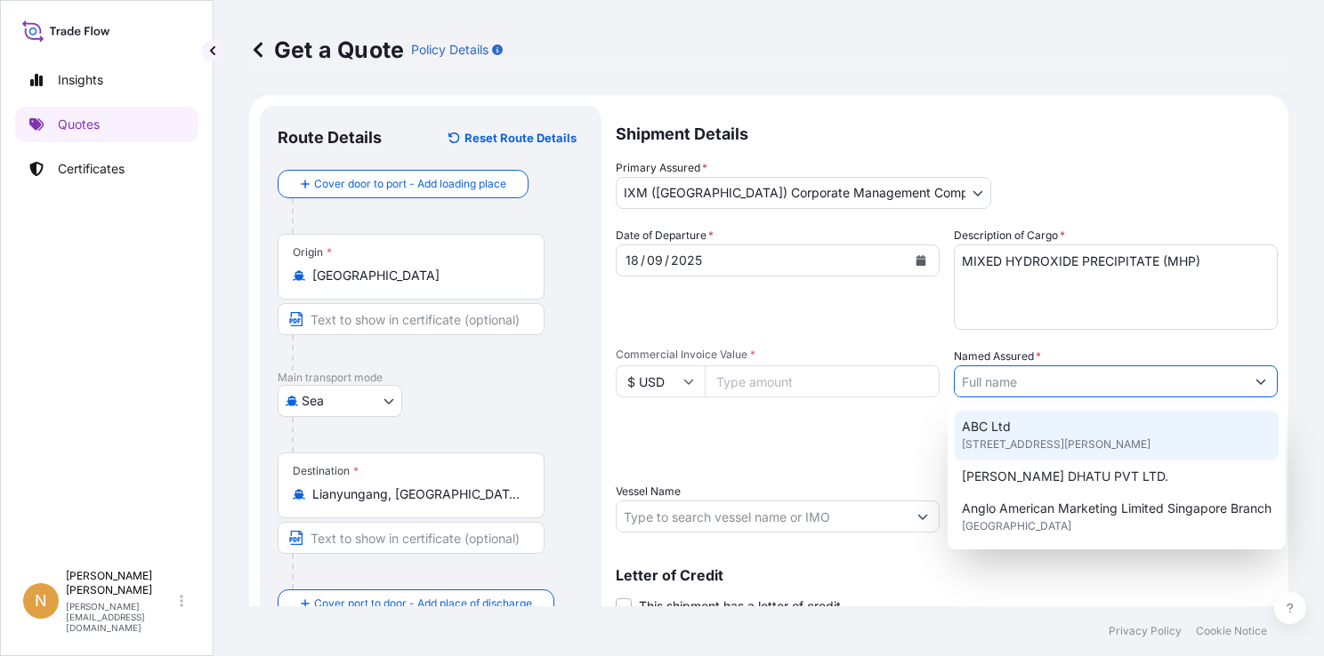
click at [797, 386] on input "Commercial Invoice Value *" at bounding box center [822, 382] width 235 height 32
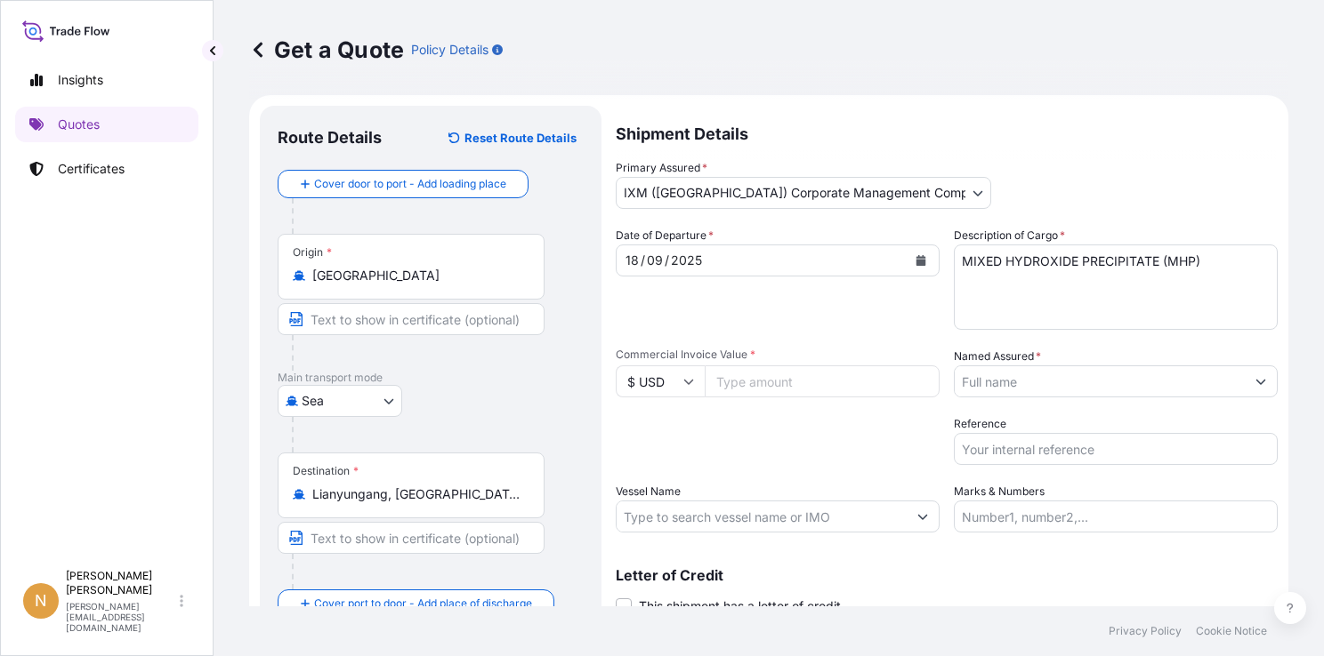
paste input "13208454.20"
type input "13208454.20"
click at [783, 435] on div "Packing Category Type to search a container mode Please select a primary mode o…" at bounding box center [778, 440] width 324 height 50
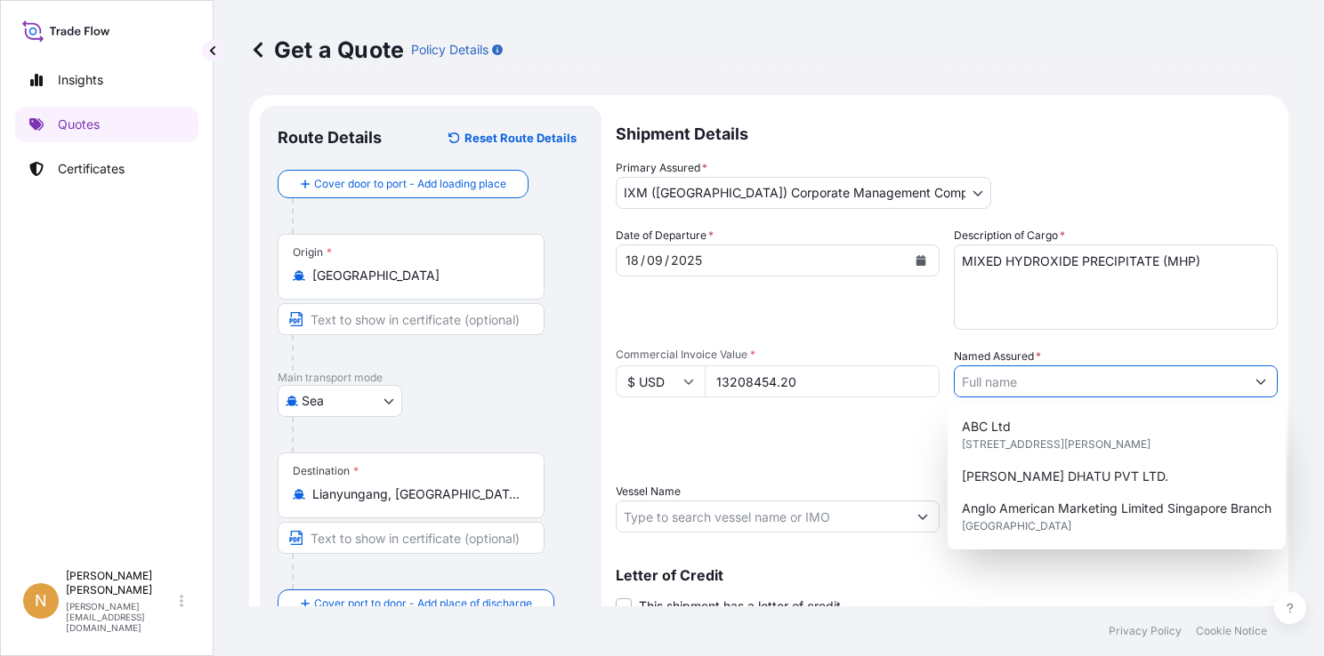
click at [1031, 379] on input "Named Assured *" at bounding box center [1099, 382] width 290 height 32
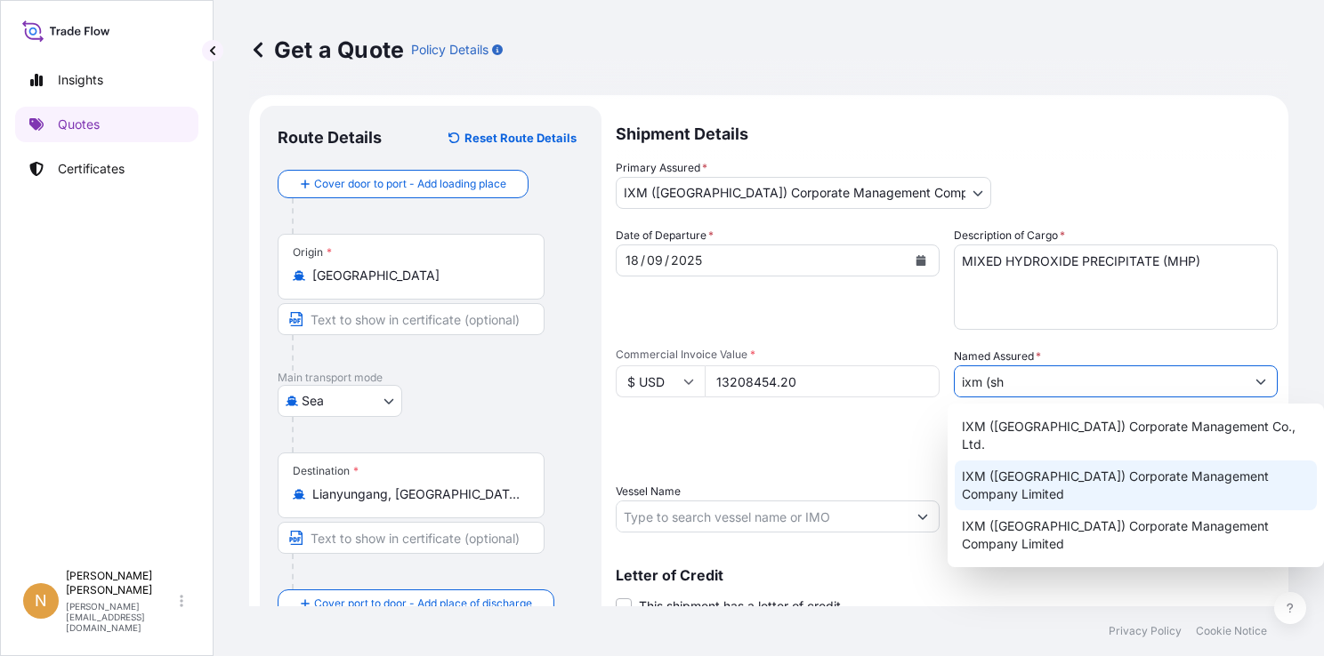
click at [1037, 468] on span "IXM ([GEOGRAPHIC_DATA]) Corporate Management Company Limited" at bounding box center [1136, 486] width 348 height 36
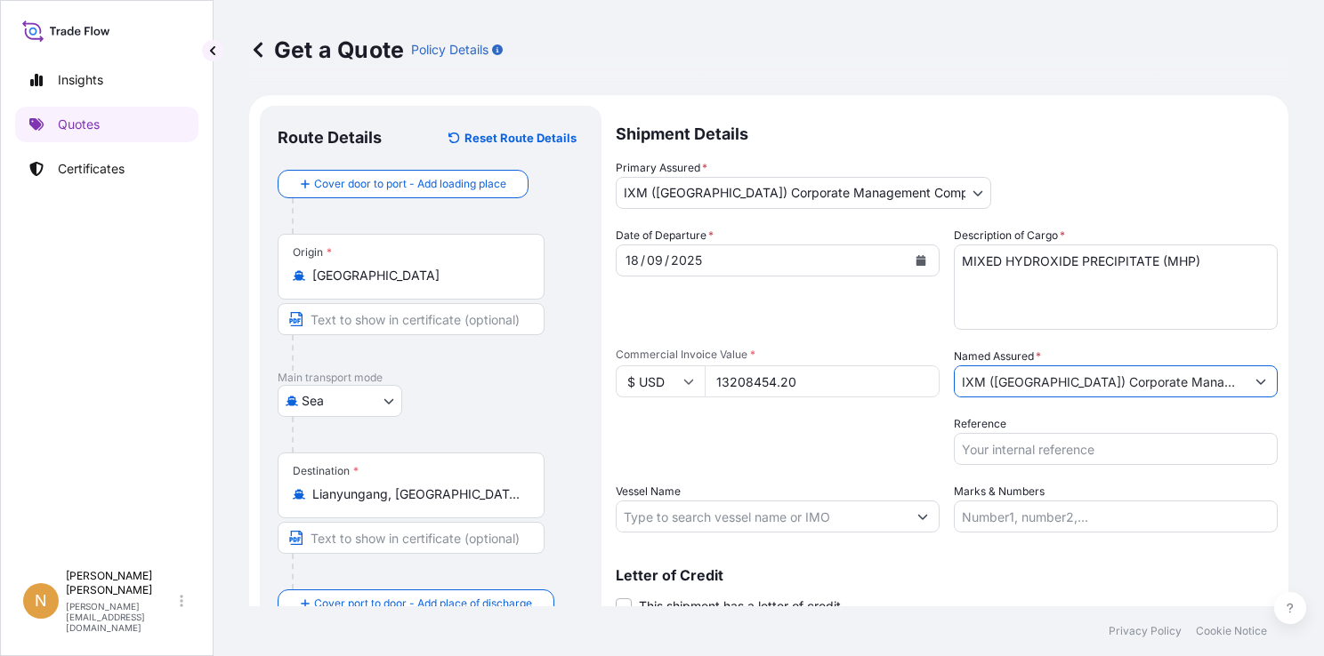
type input "IXM ([GEOGRAPHIC_DATA]) Corporate Management Company Limited"
click at [1057, 453] on input "Reference" at bounding box center [1116, 449] width 324 height 32
click at [1058, 444] on input "Reference" at bounding box center [1116, 449] width 324 height 32
paste input "BHD2509046-3"
type input "BHD2509046-3"
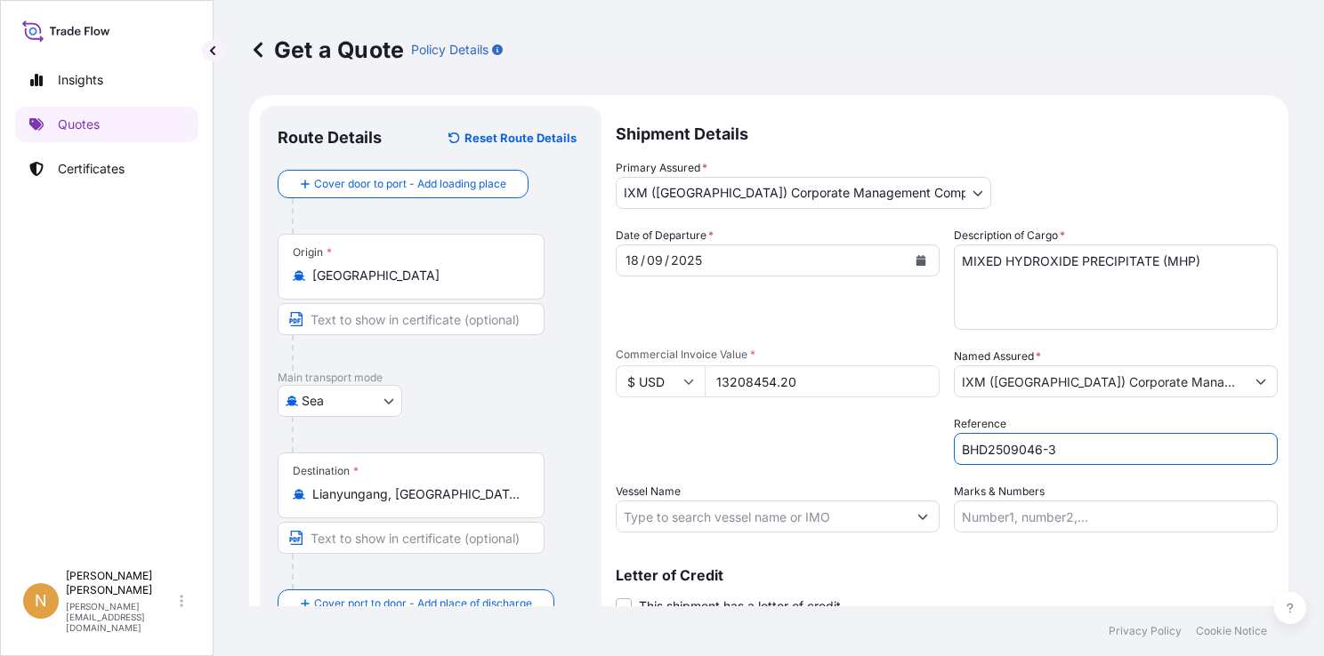
click at [831, 525] on input "Vessel Name" at bounding box center [761, 517] width 290 height 32
click at [670, 515] on input "Vessel Name" at bounding box center [761, 517] width 290 height 32
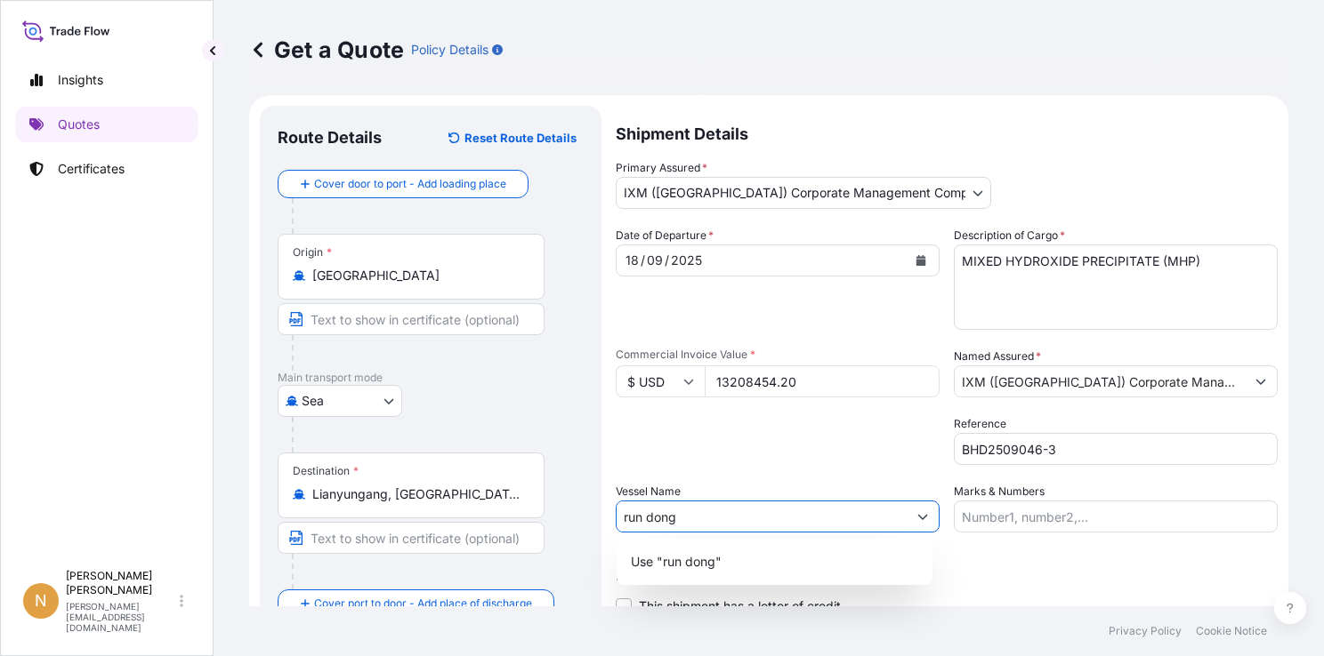
click at [584, 513] on form "Route Details Reset Route Details Cover door to port - Add loading place Place …" at bounding box center [768, 385] width 1039 height 581
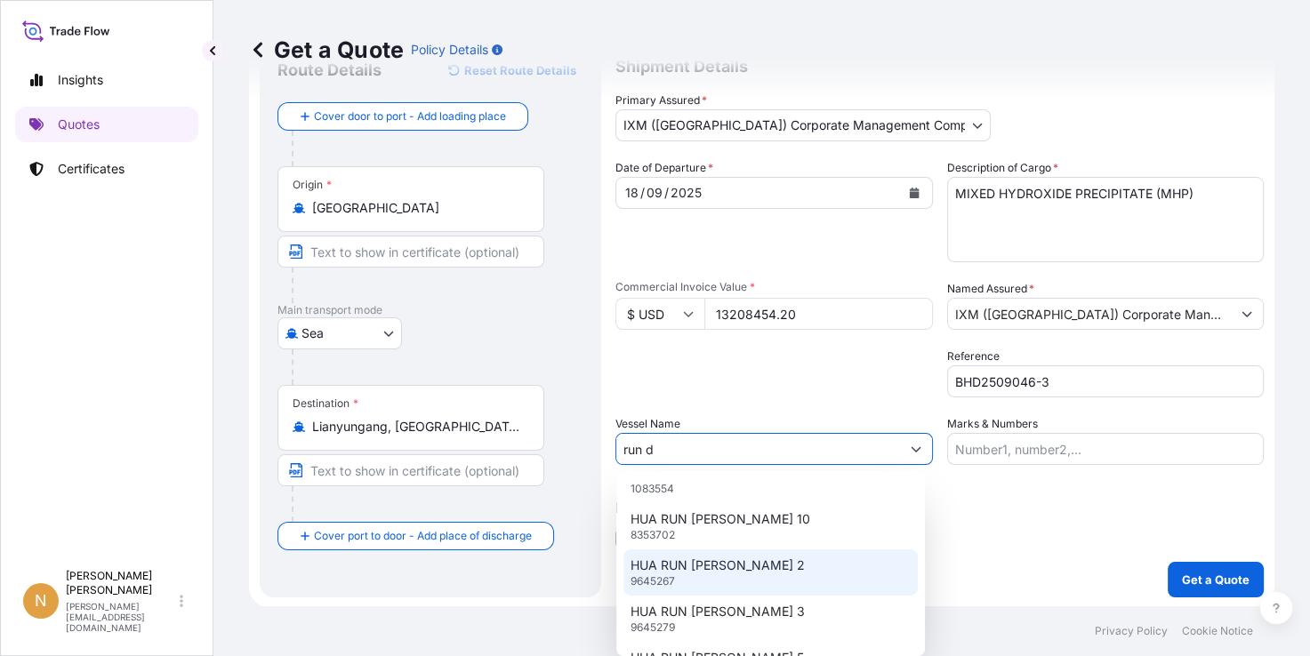
scroll to position [153, 0]
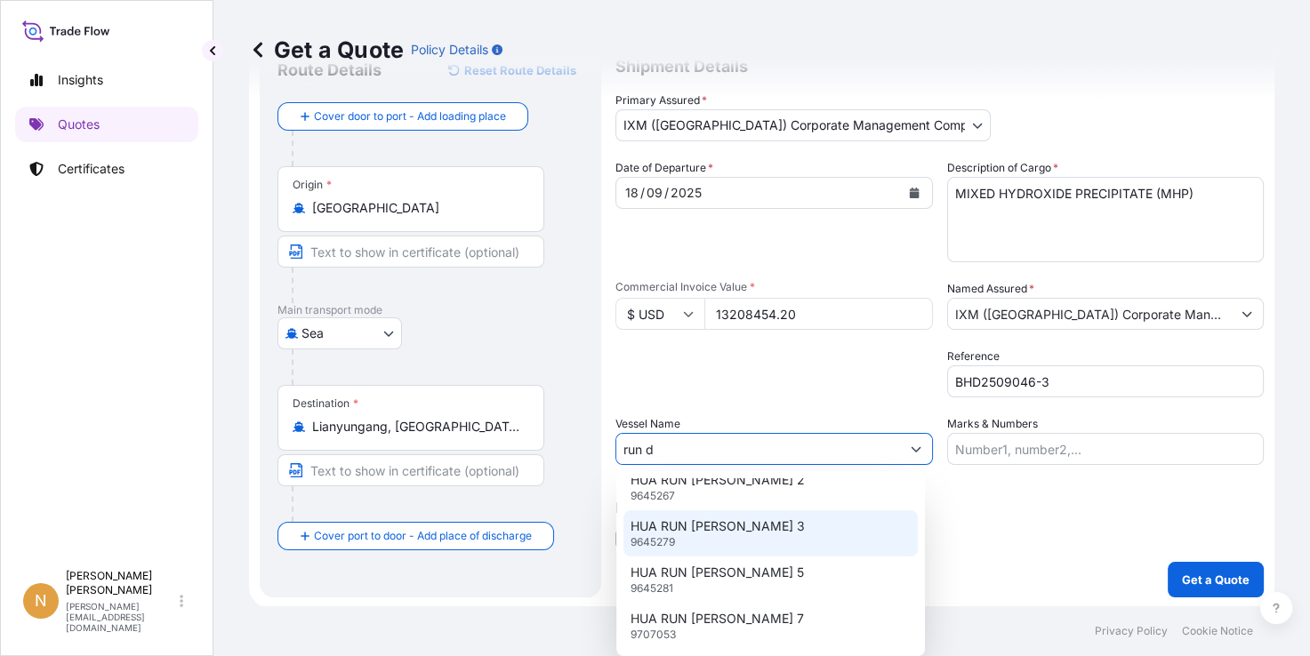
click at [675, 451] on input "run d" at bounding box center [758, 449] width 284 height 32
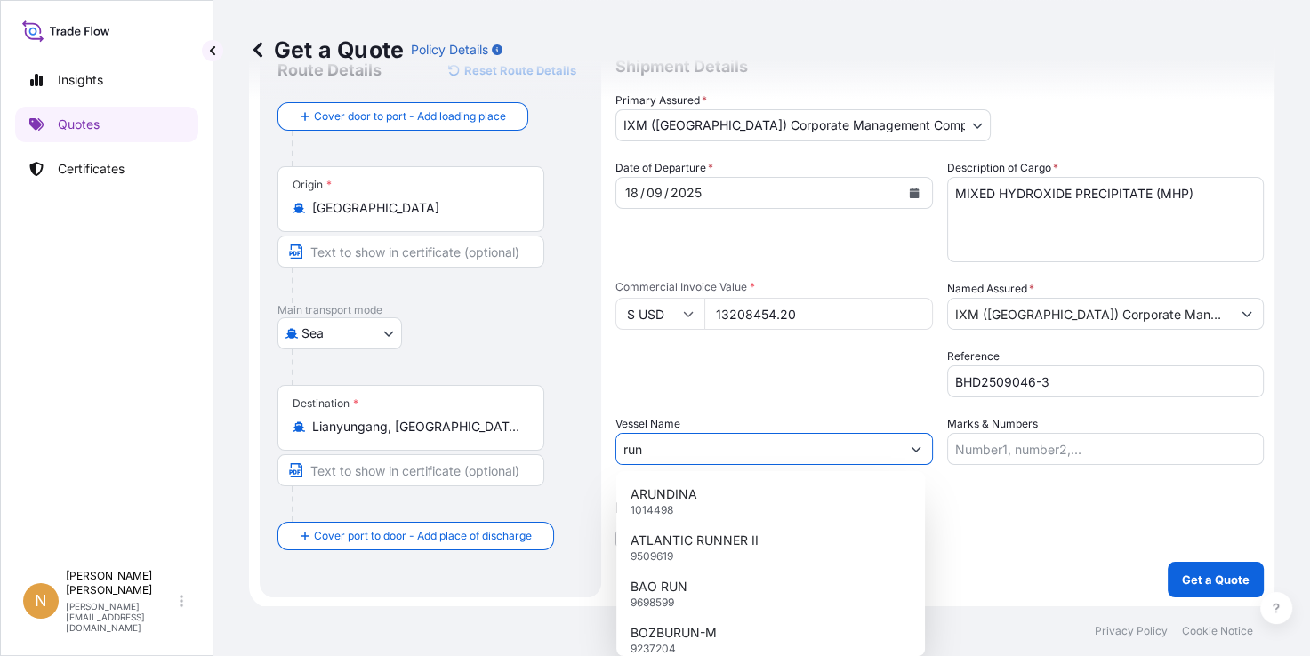
scroll to position [911, 0]
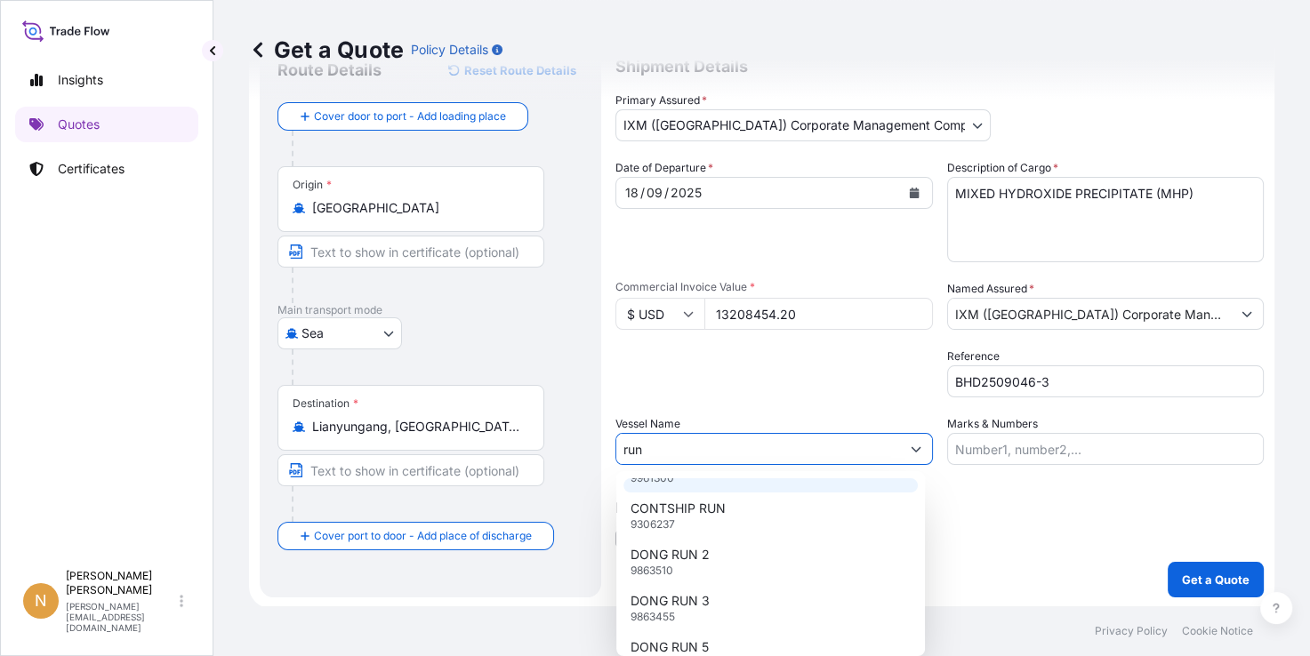
drag, startPoint x: 662, startPoint y: 450, endPoint x: 594, endPoint y: 445, distance: 67.8
click at [594, 445] on form "Route Details Reset Route Details Cover door to port - Add loading place Place …" at bounding box center [762, 318] width 1026 height 581
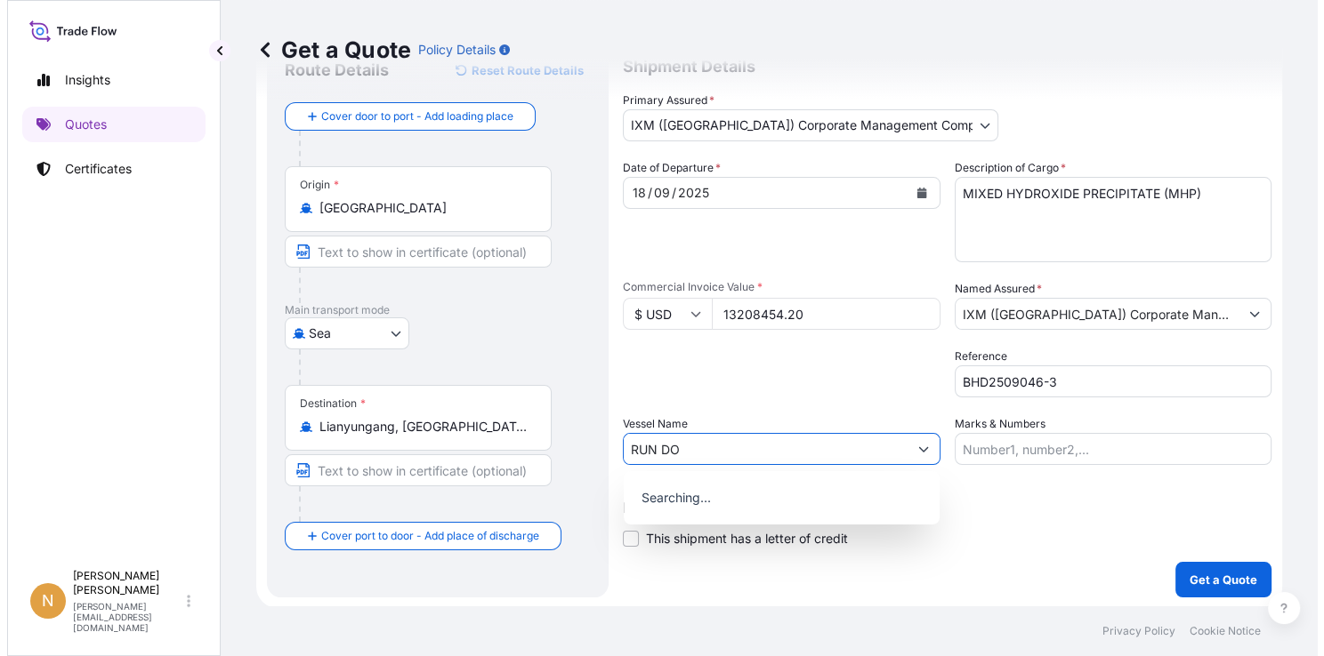
scroll to position [0, 0]
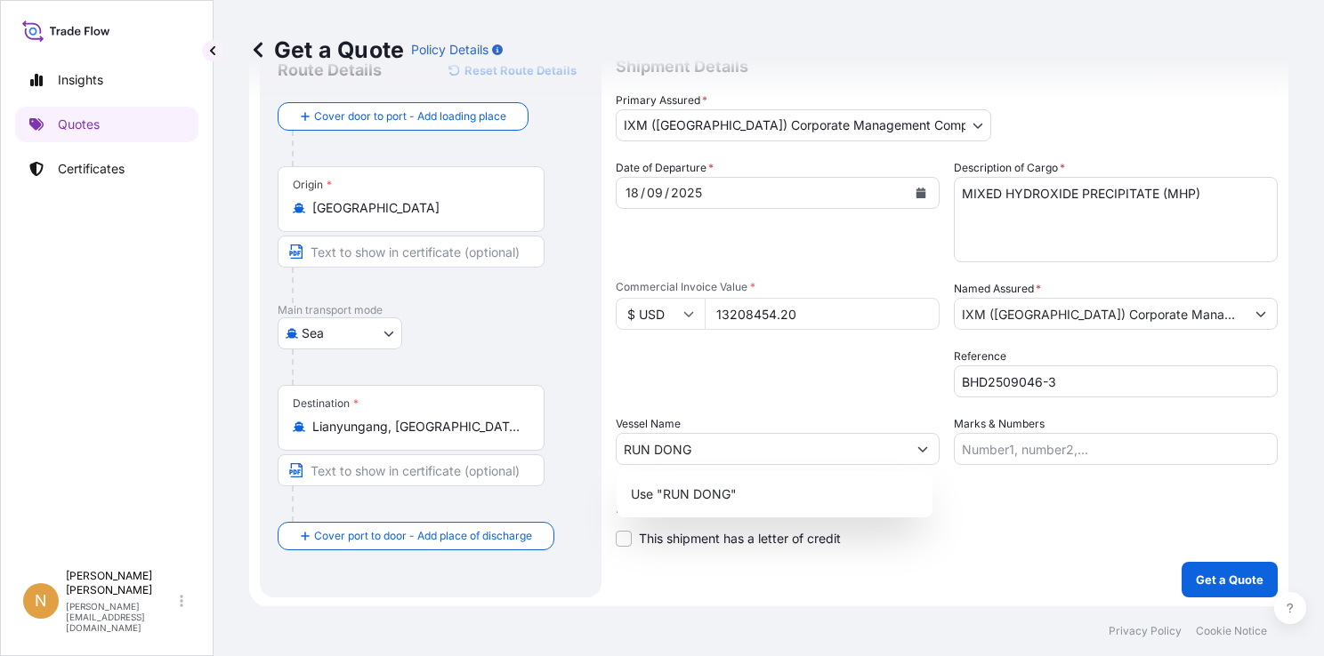
click at [1064, 503] on p "Letter of Credit" at bounding box center [947, 508] width 662 height 14
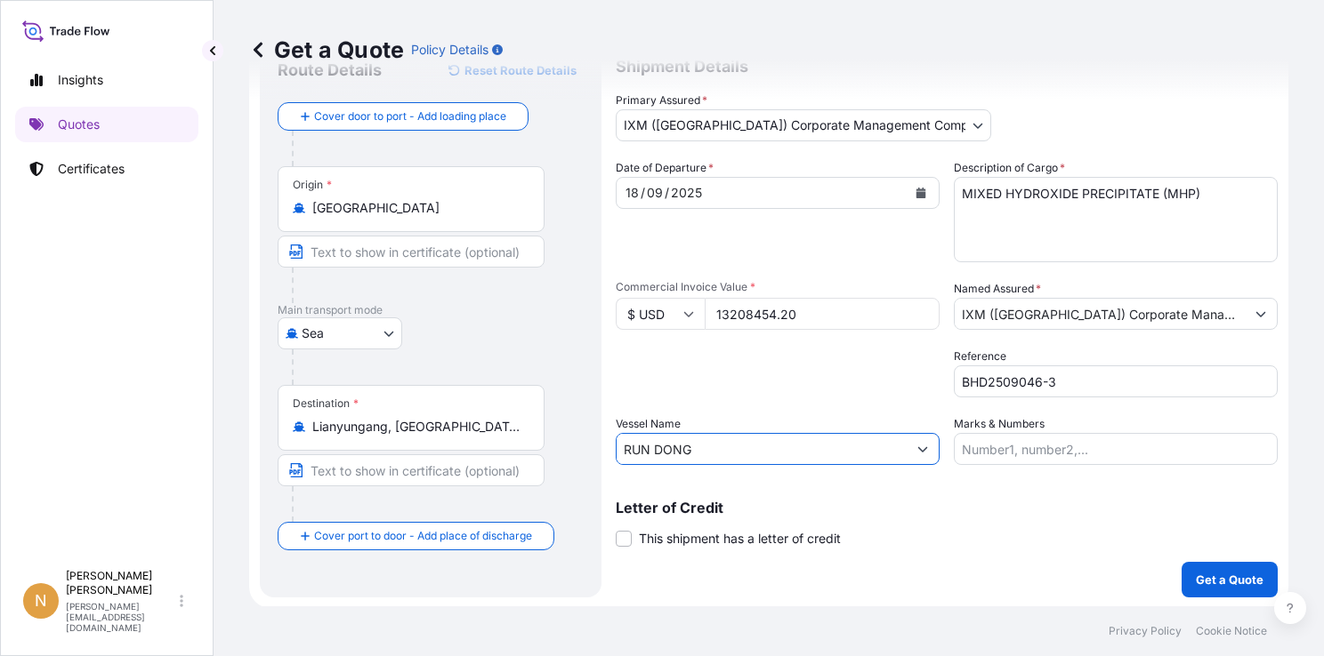
click at [737, 443] on input "RUN DONG" at bounding box center [761, 449] width 290 height 32
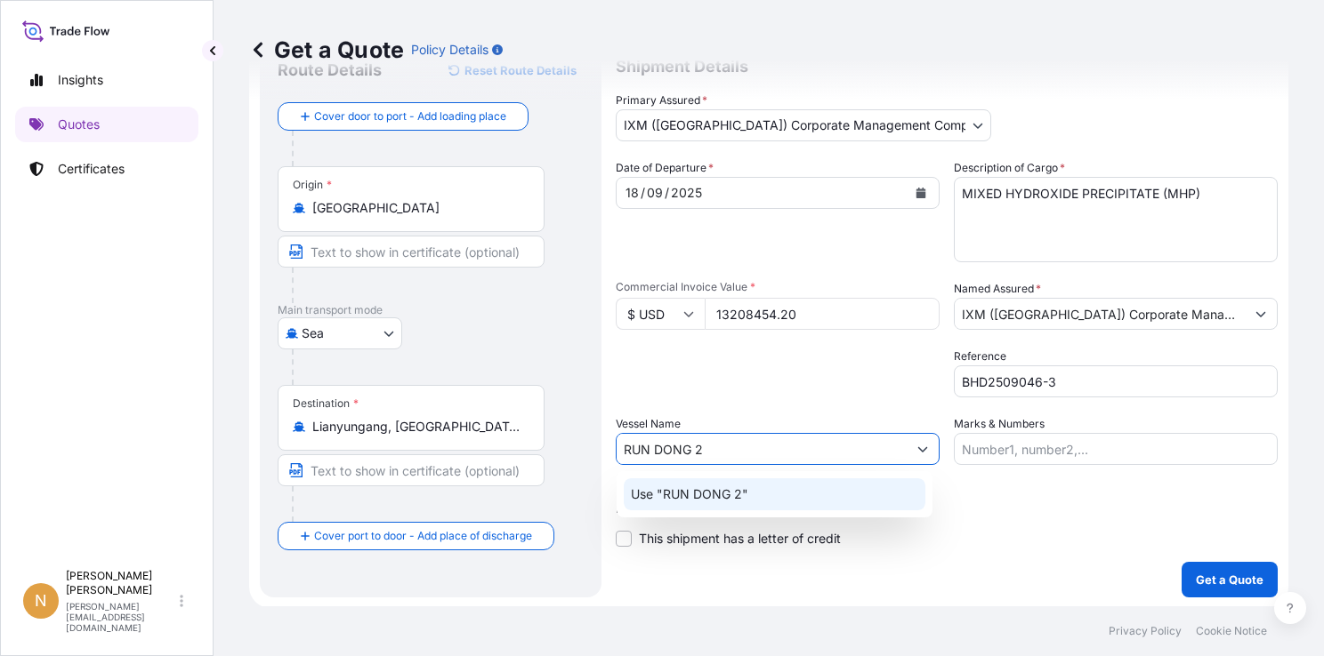
type input "RUN DONG 2"
click at [985, 533] on div "Letter of Credit This shipment has a letter of credit Letter of credit * Letter…" at bounding box center [947, 524] width 662 height 47
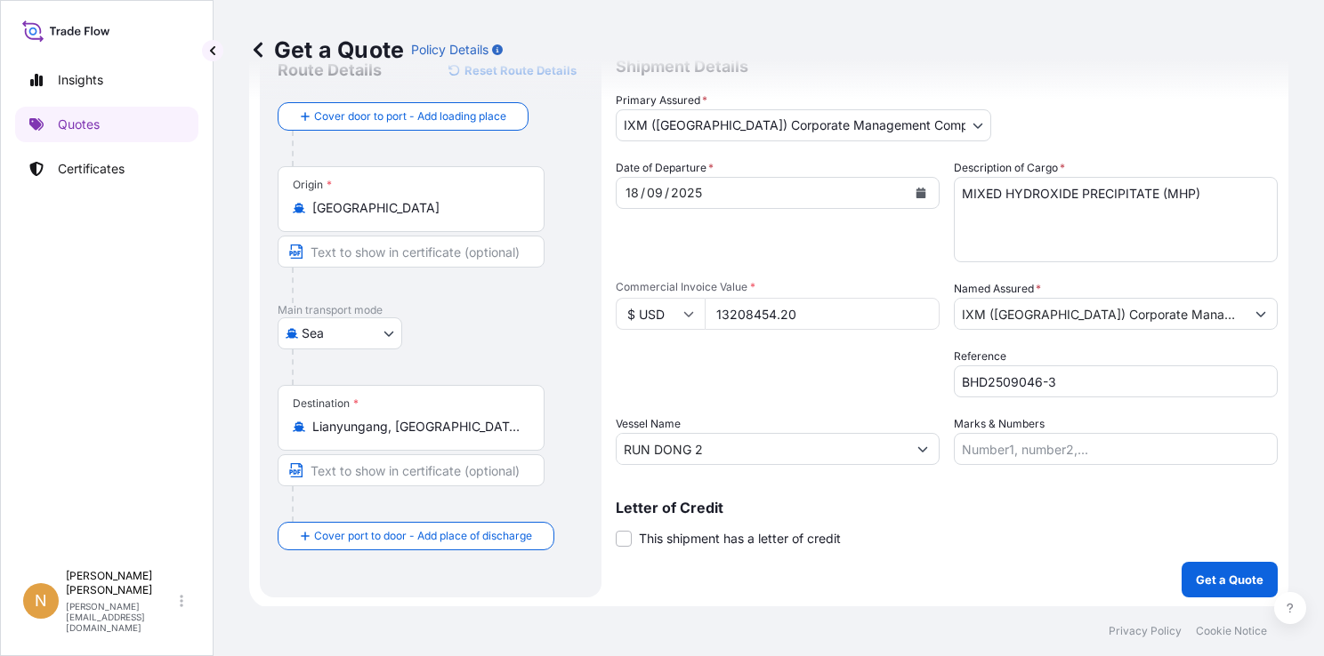
click at [1244, 314] on button "Show suggestions" at bounding box center [1260, 314] width 32 height 32
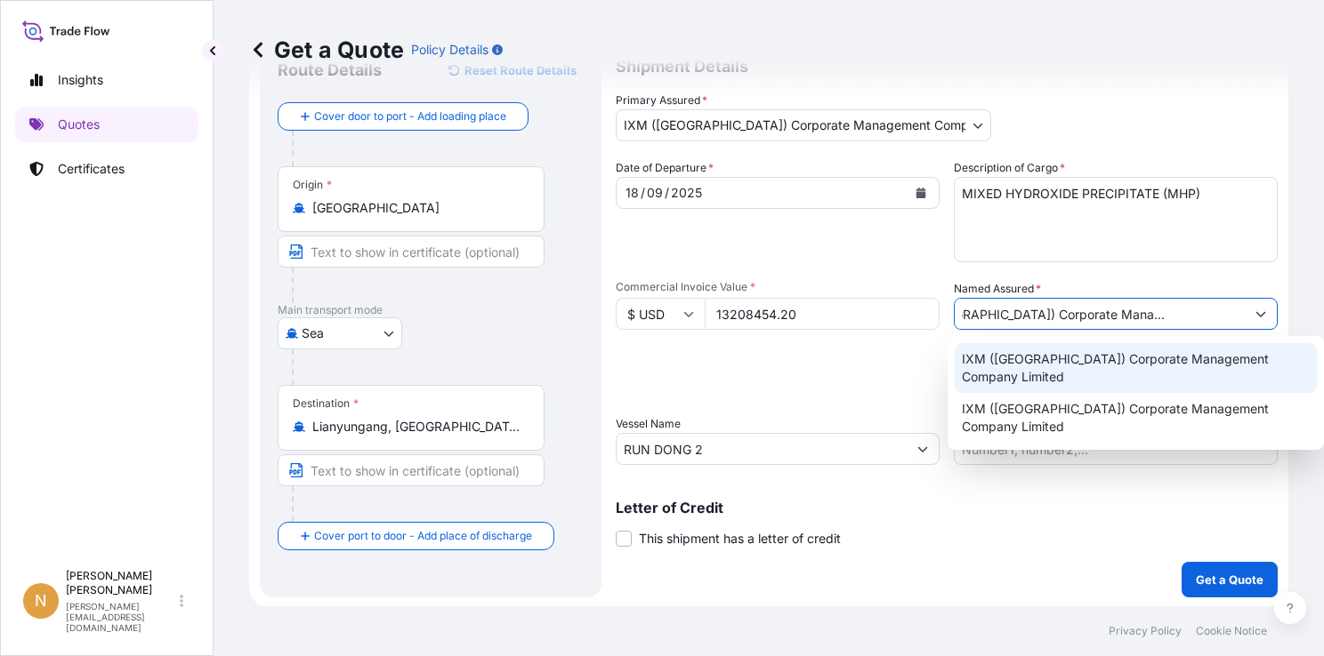
click at [1236, 361] on span "IXM ([GEOGRAPHIC_DATA]) Corporate Management Company Limited" at bounding box center [1136, 368] width 348 height 36
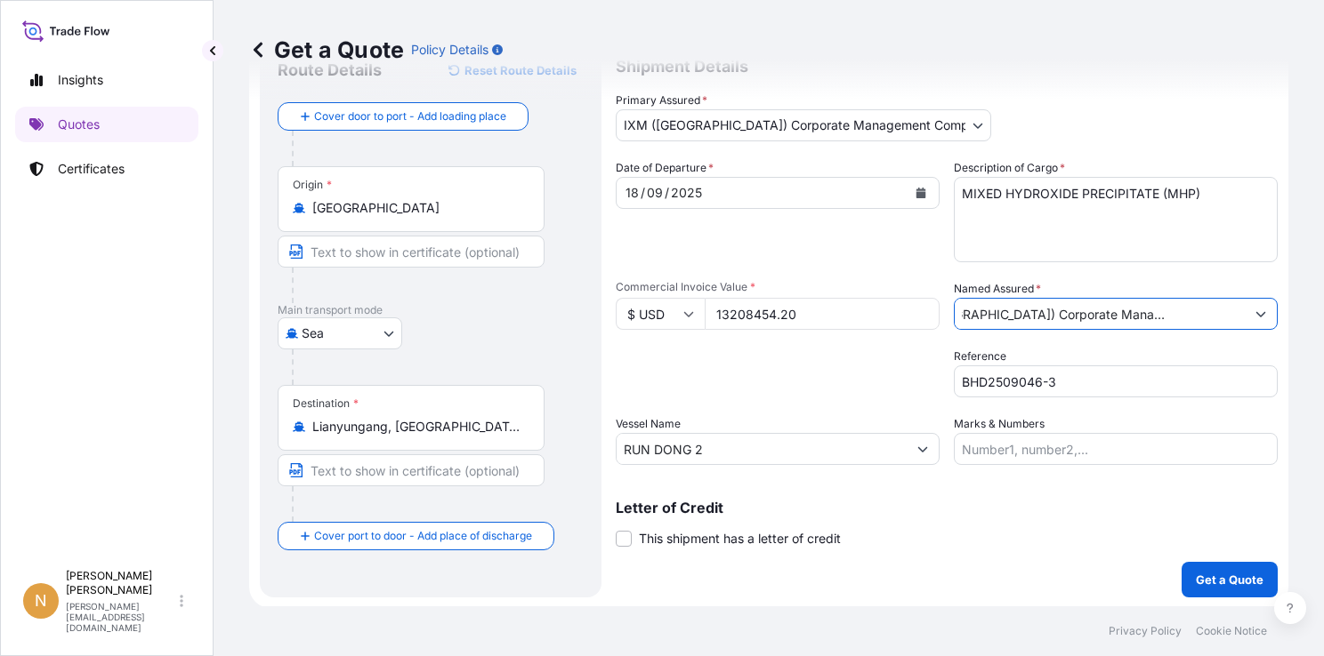
scroll to position [0, 0]
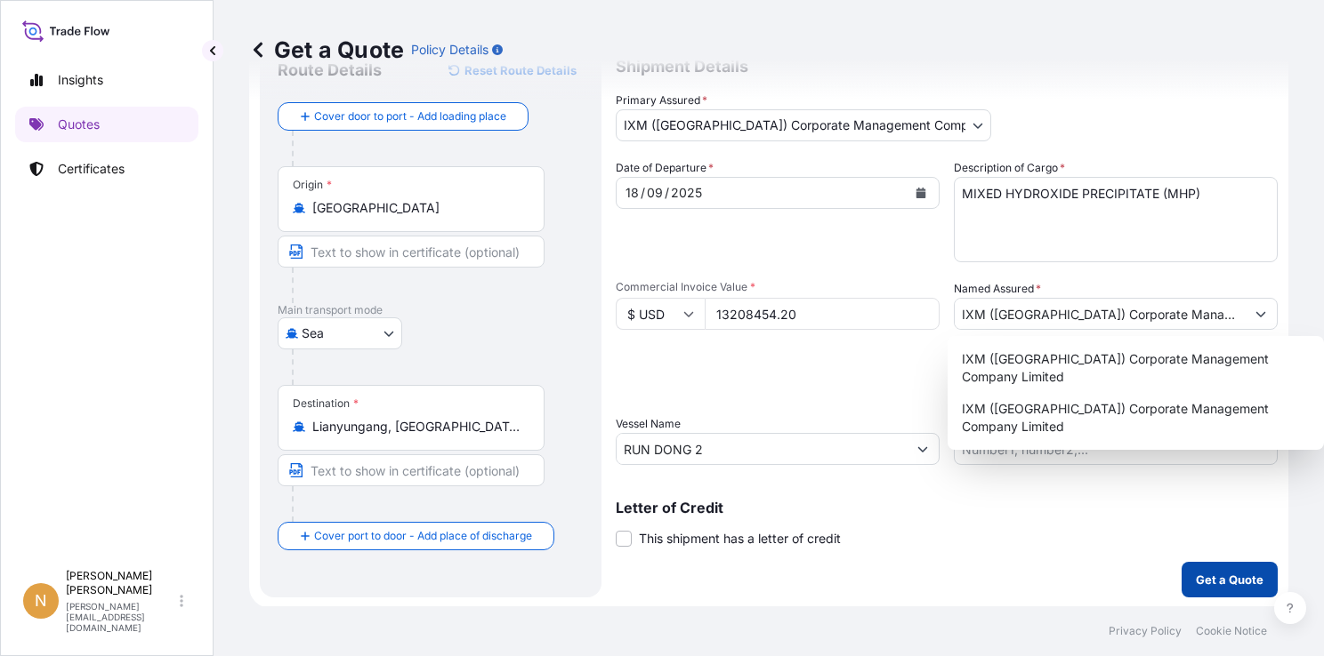
click at [1210, 578] on p "Get a Quote" at bounding box center [1230, 580] width 68 height 18
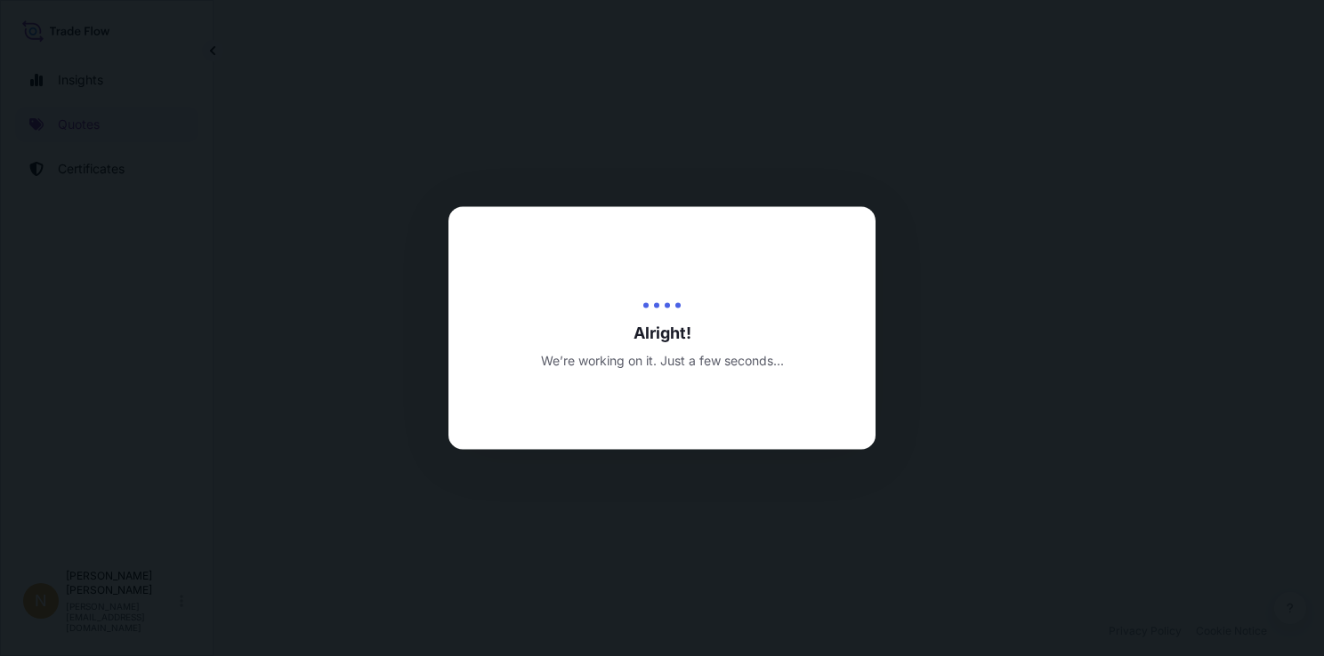
select select "Sea"
select select "31850"
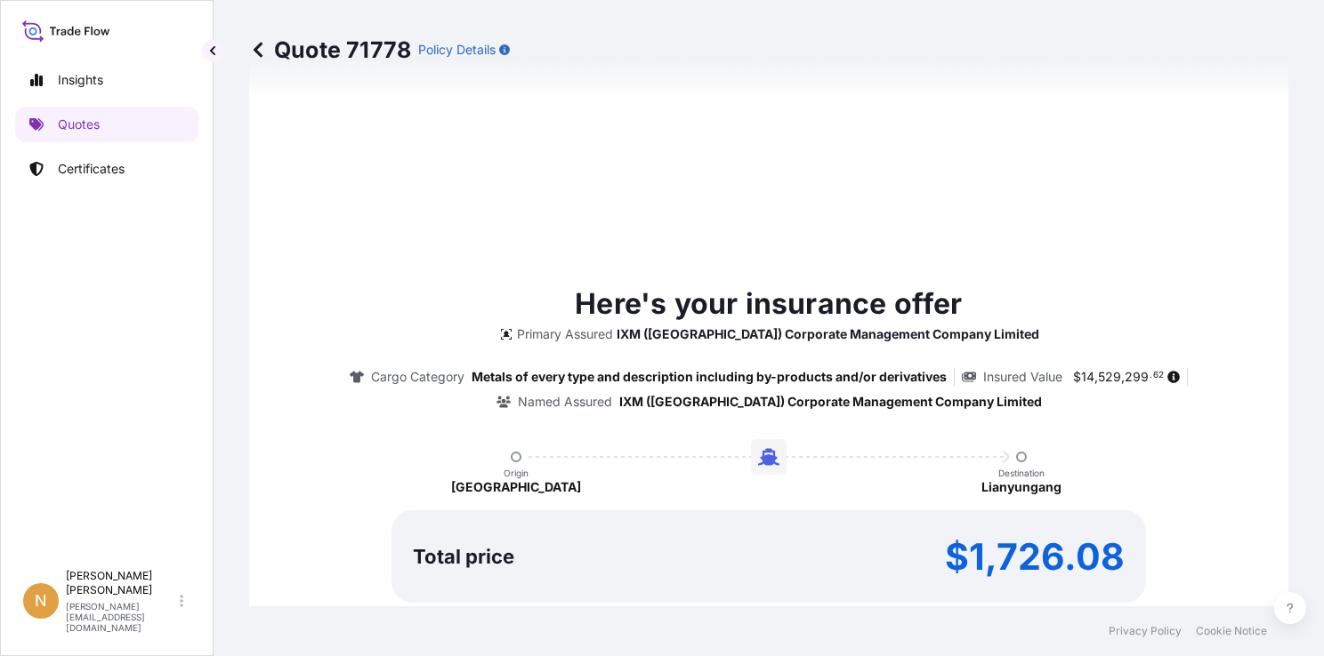
scroll to position [2043, 0]
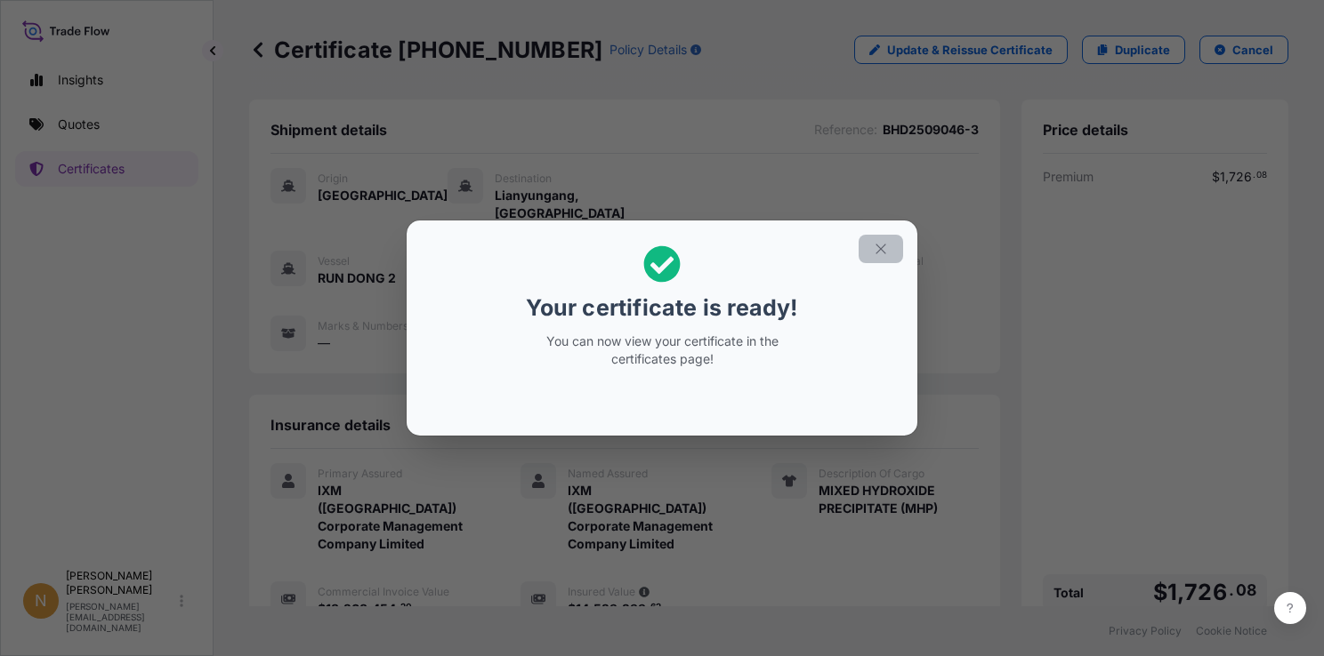
click at [890, 257] on button "button" at bounding box center [880, 249] width 44 height 28
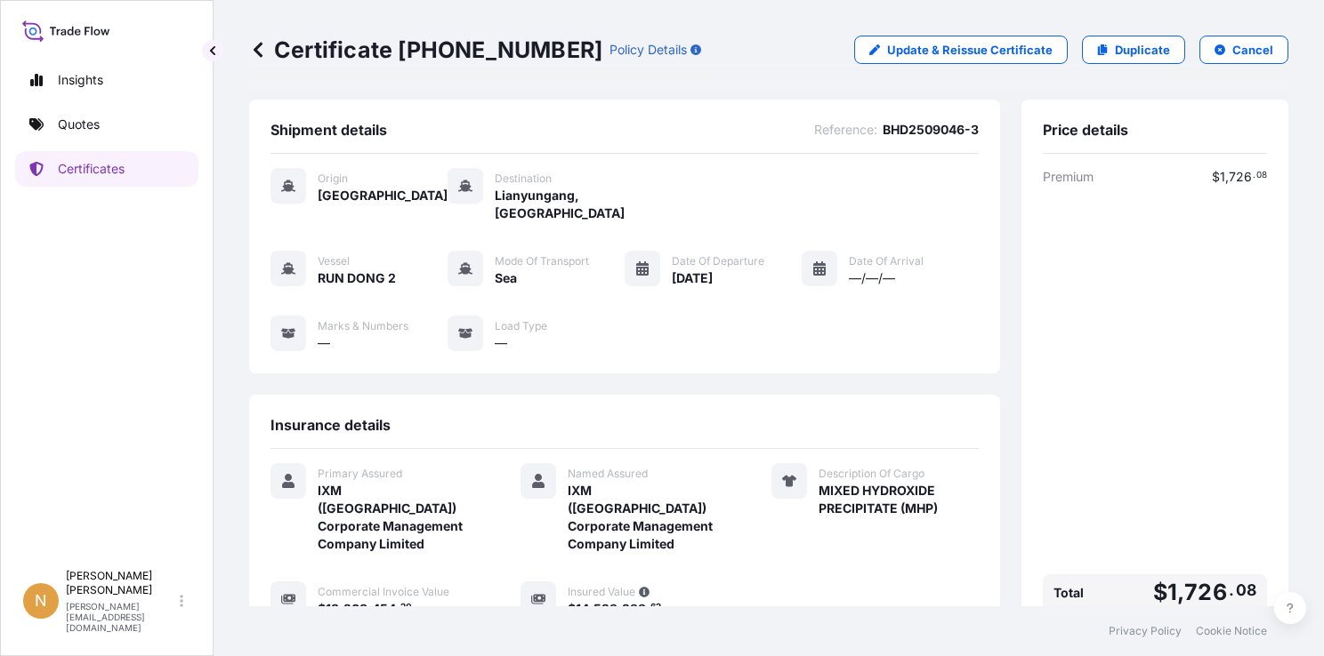
scroll to position [179, 0]
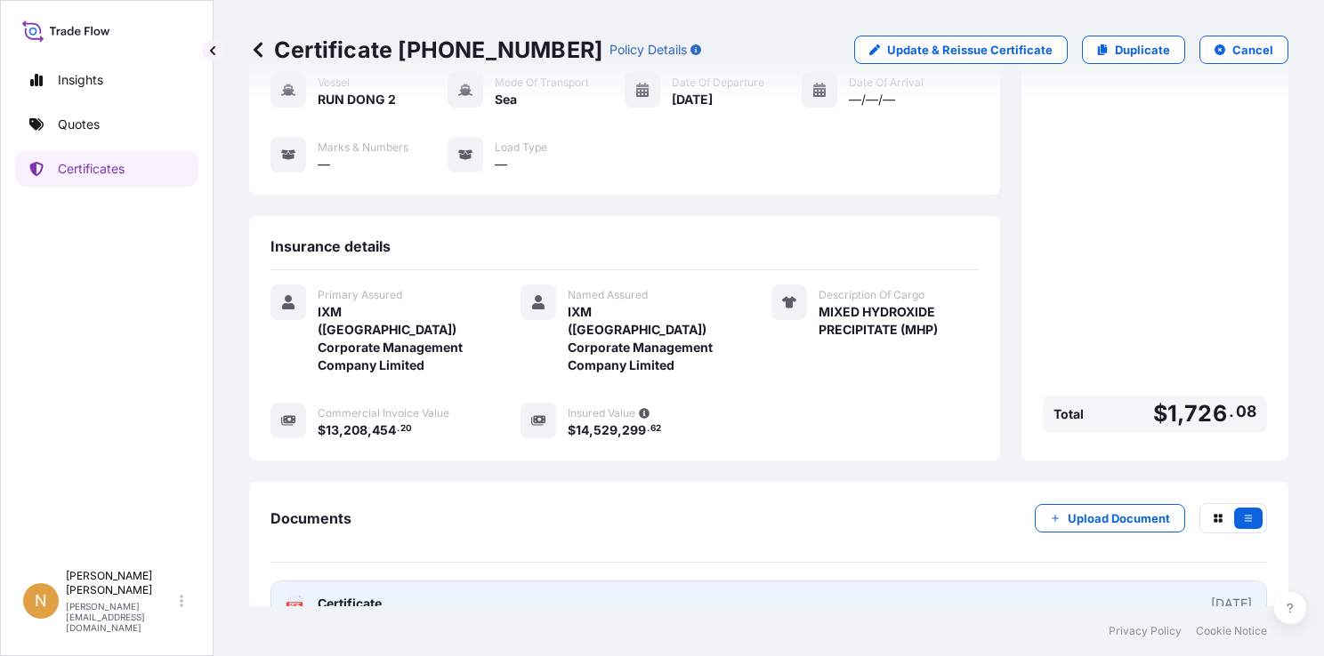
click at [1171, 581] on link "PDF Certificate [DATE]" at bounding box center [768, 604] width 996 height 46
